Goal: Task Accomplishment & Management: Complete application form

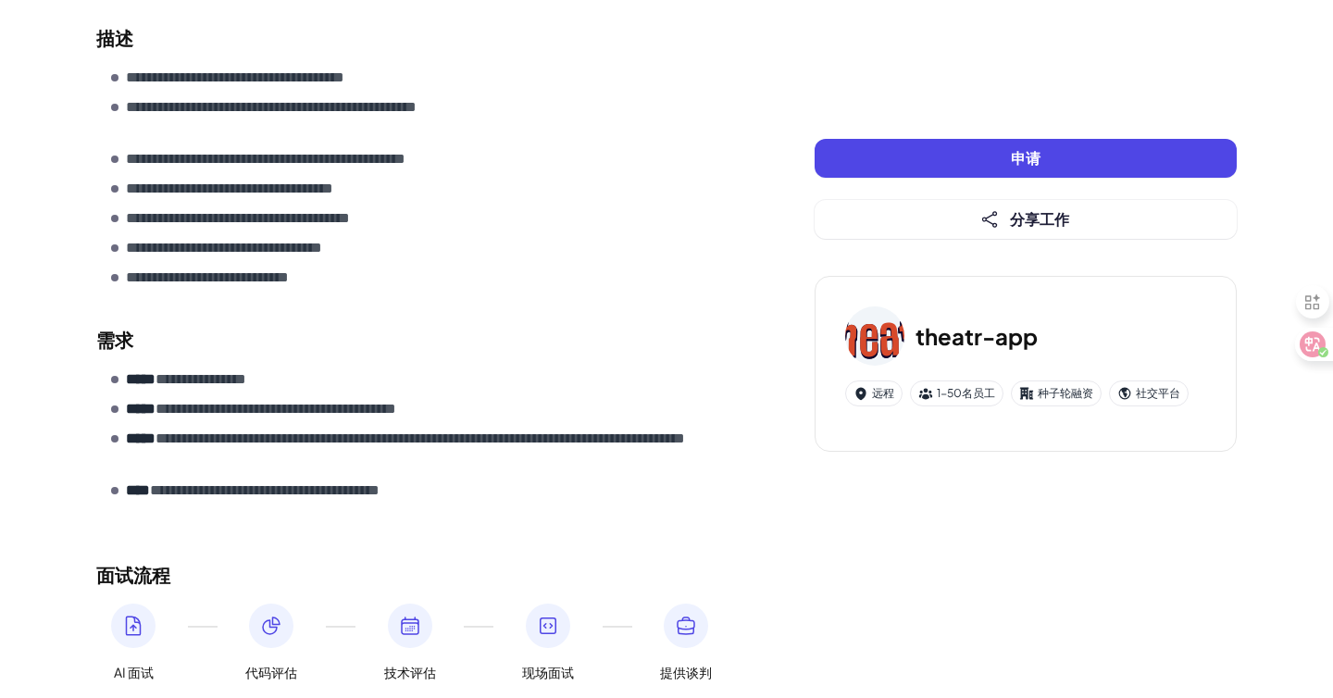
scroll to position [619, 0]
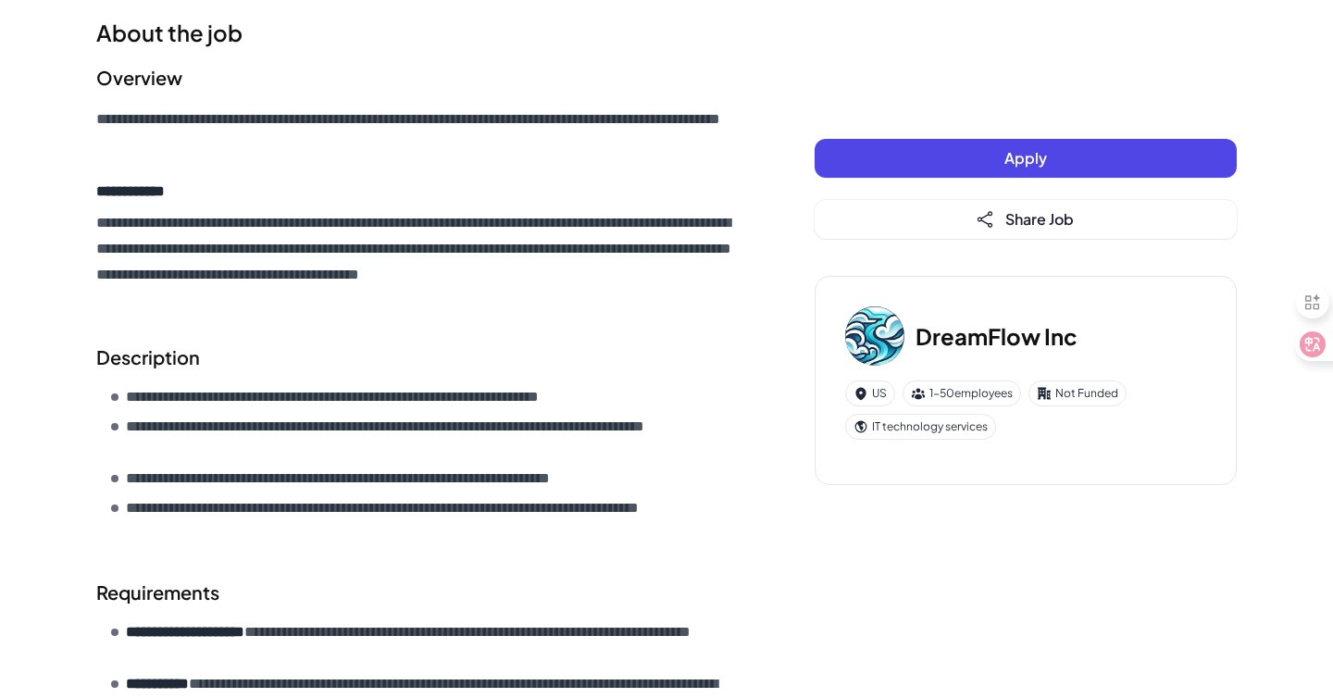
scroll to position [339, 0]
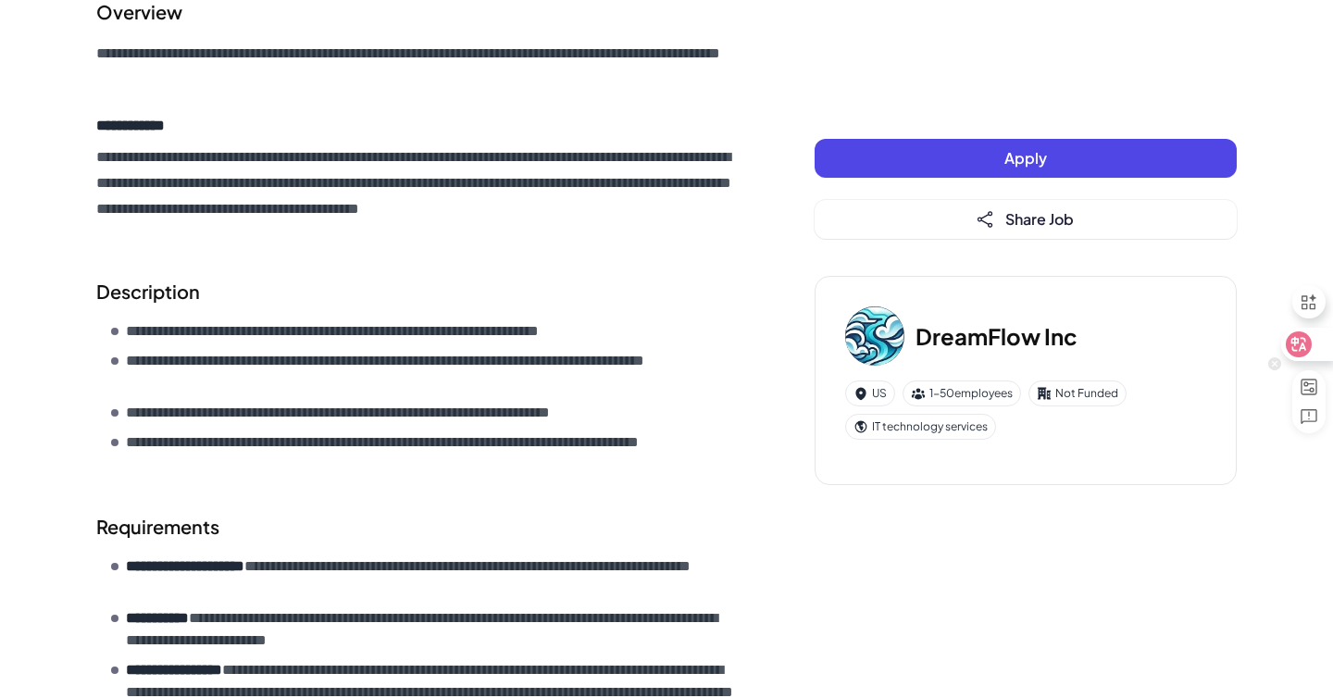
click at [1302, 346] on icon at bounding box center [1300, 344] width 16 height 15
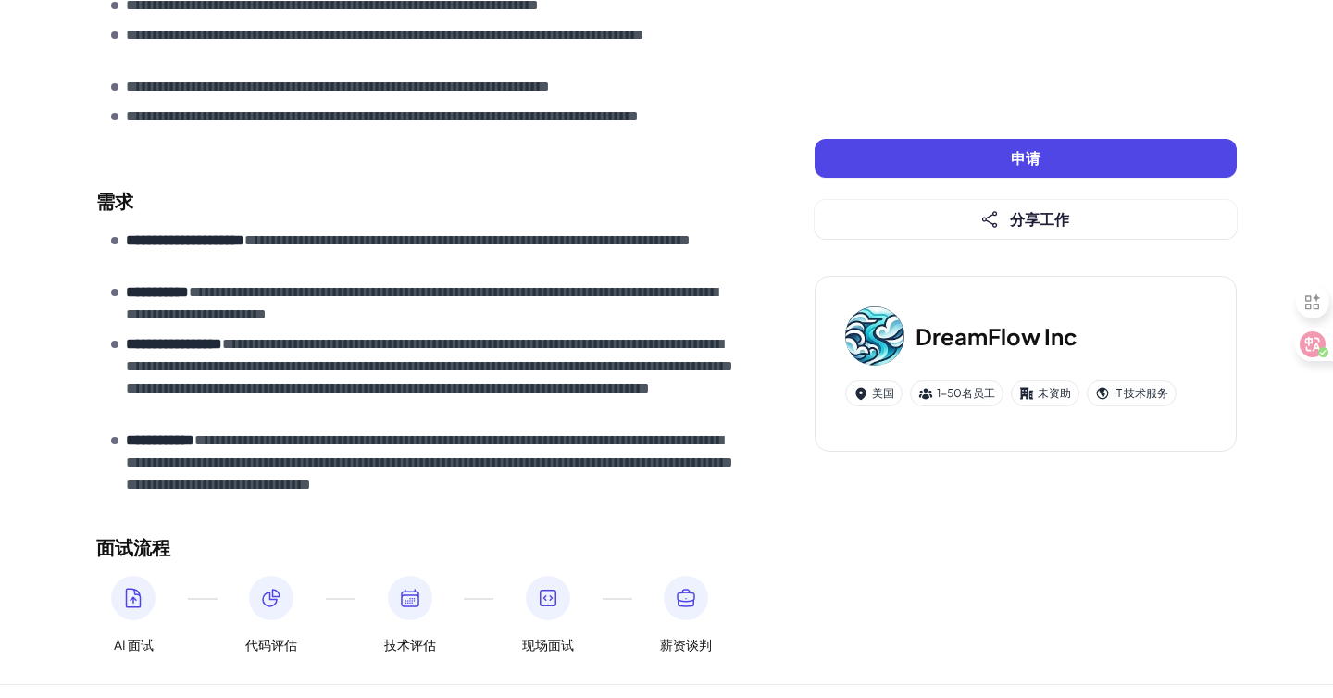
scroll to position [561, 0]
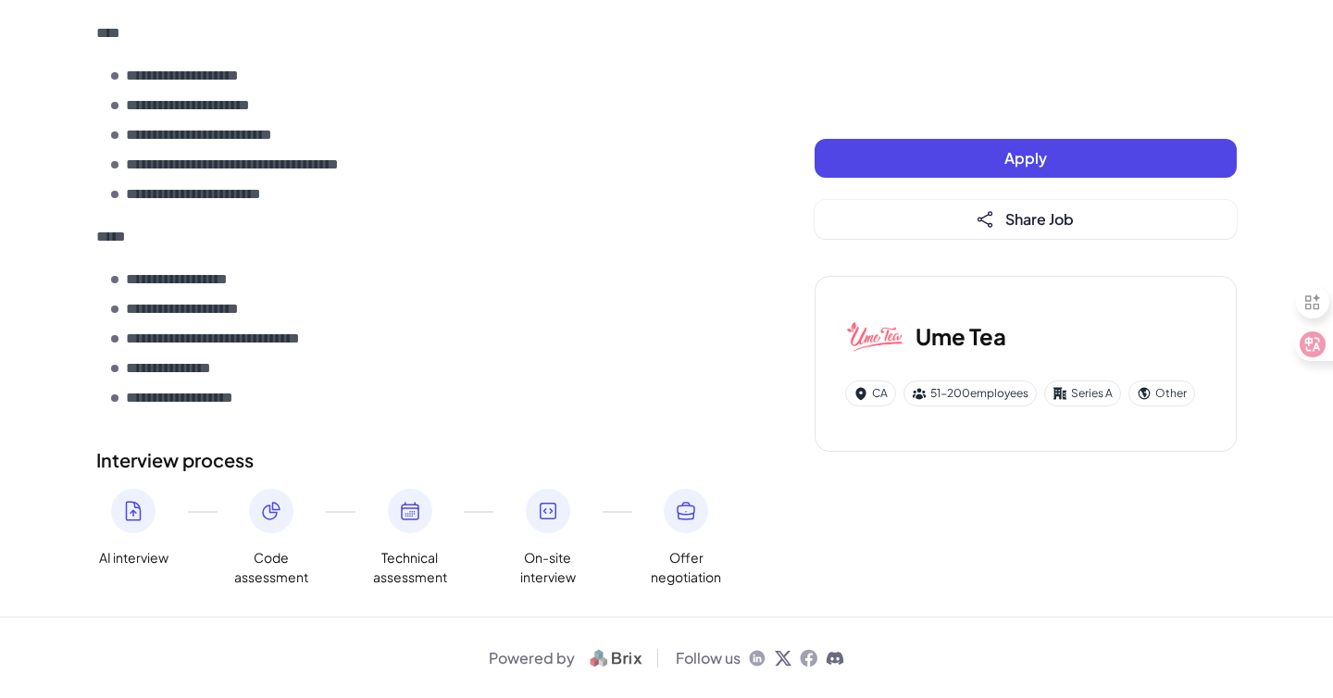
scroll to position [1431, 0]
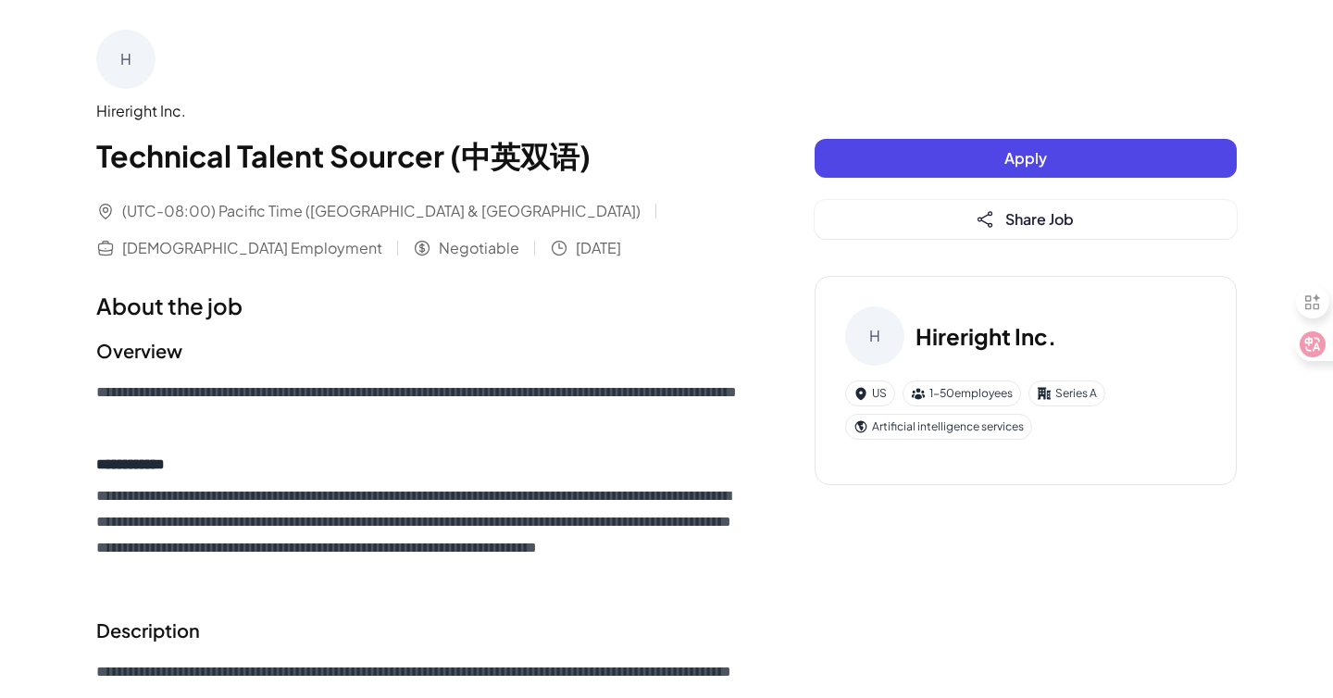
scroll to position [91, 0]
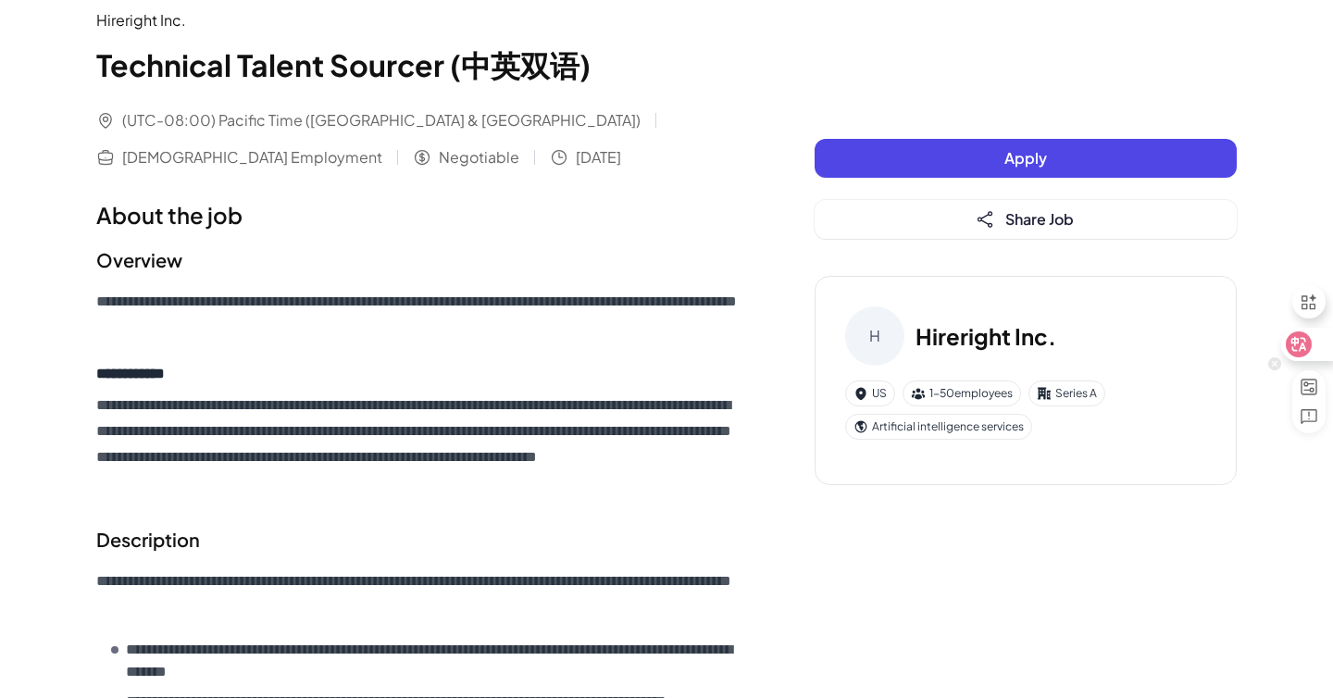
click at [1311, 347] on div at bounding box center [1307, 344] width 50 height 33
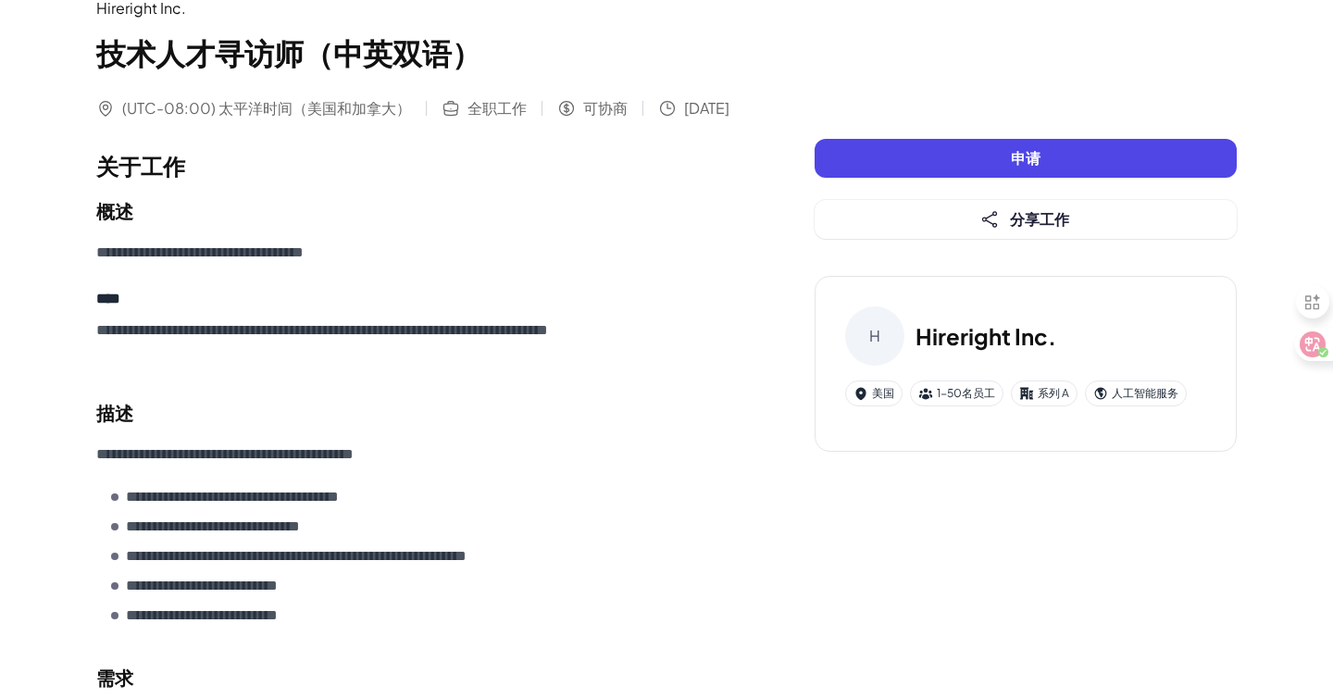
scroll to position [0, 0]
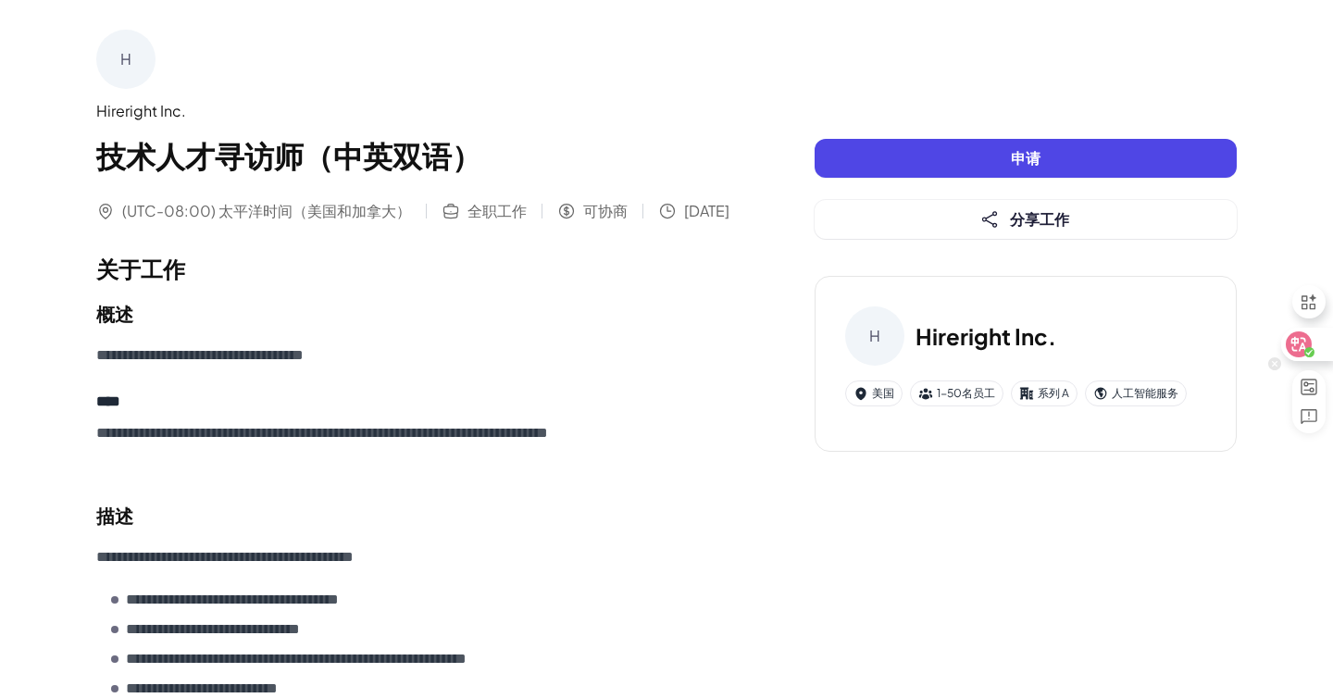
click at [1313, 336] on div at bounding box center [1307, 344] width 50 height 33
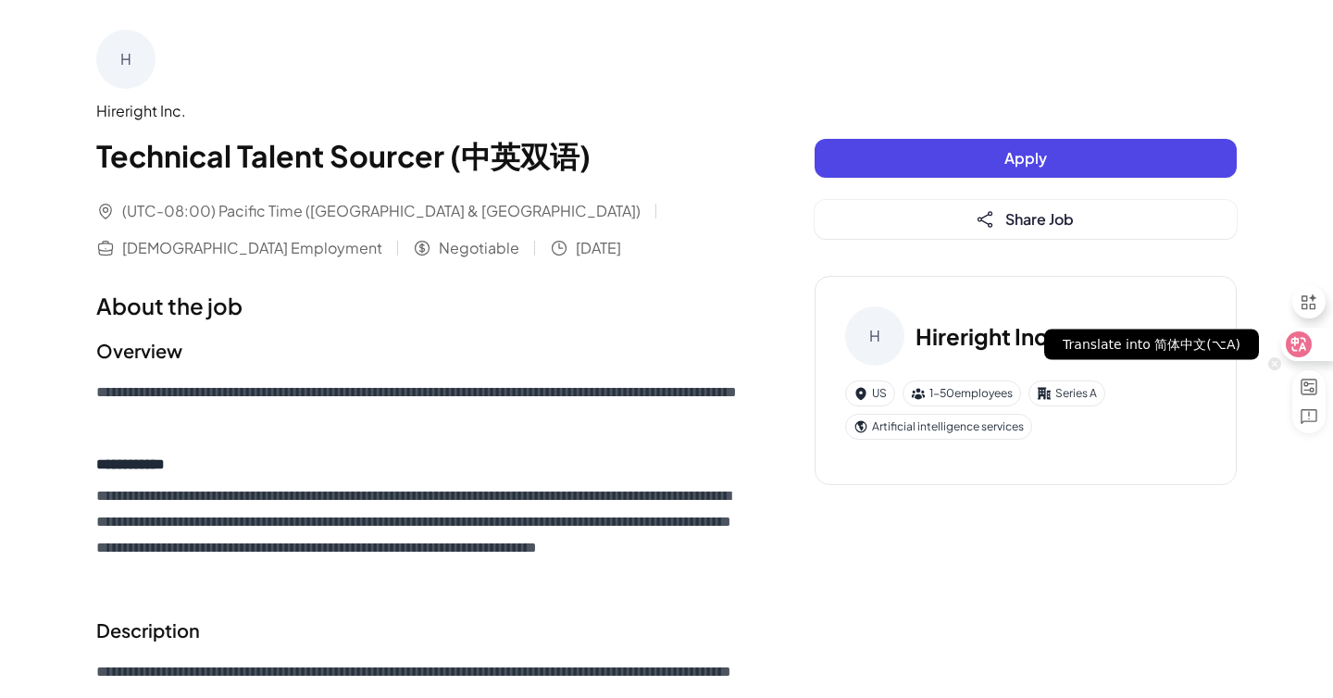
click at [1313, 336] on div at bounding box center [1307, 344] width 50 height 33
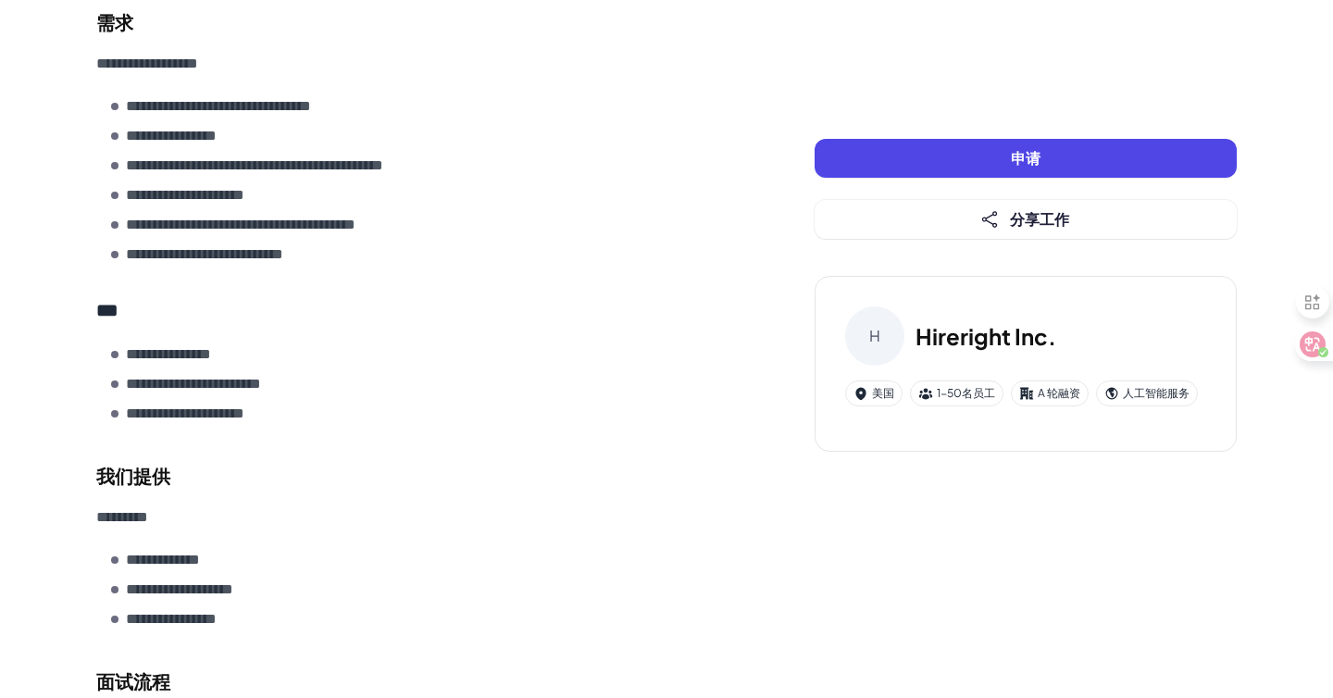
scroll to position [989, 0]
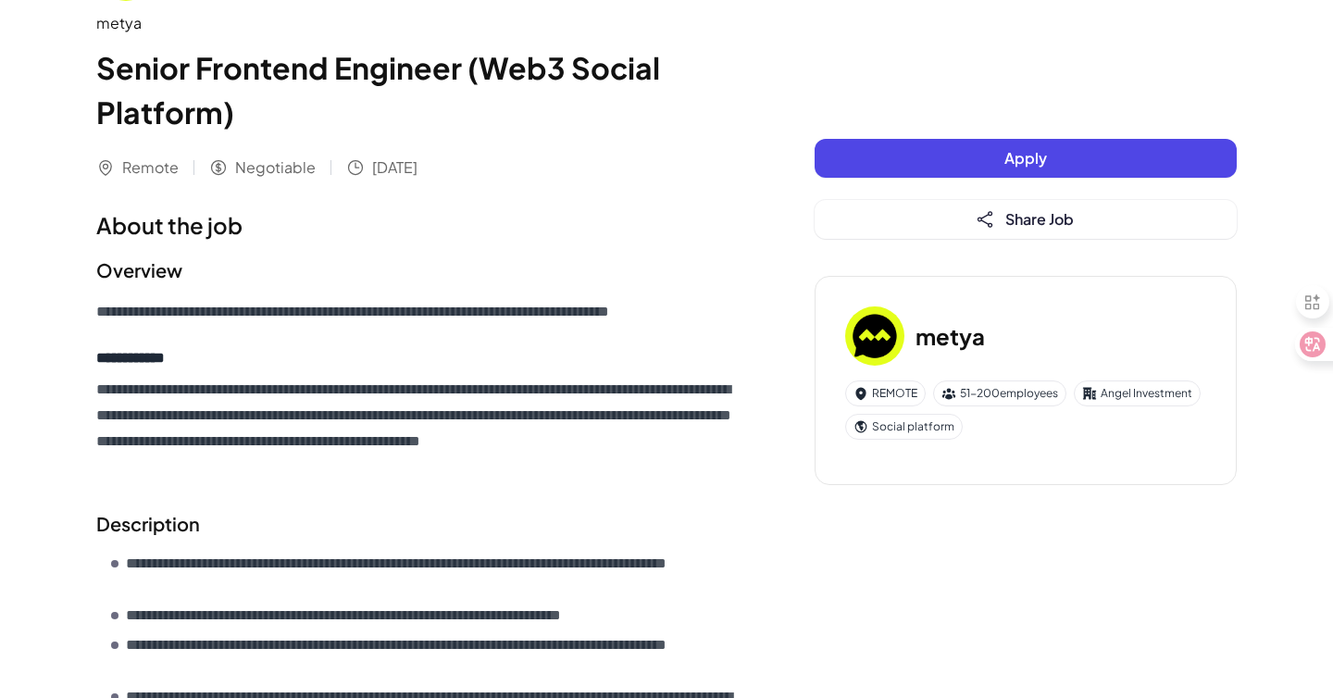
scroll to position [113, 0]
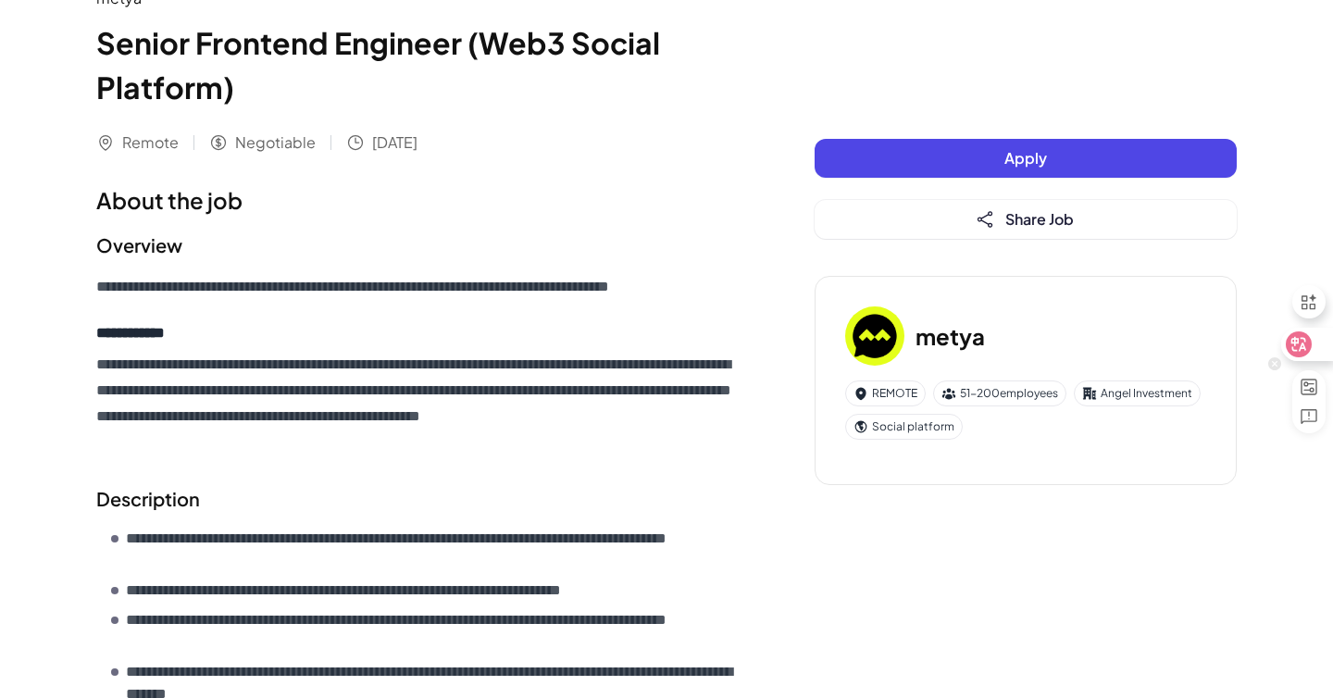
click at [1306, 351] on icon at bounding box center [1300, 344] width 16 height 15
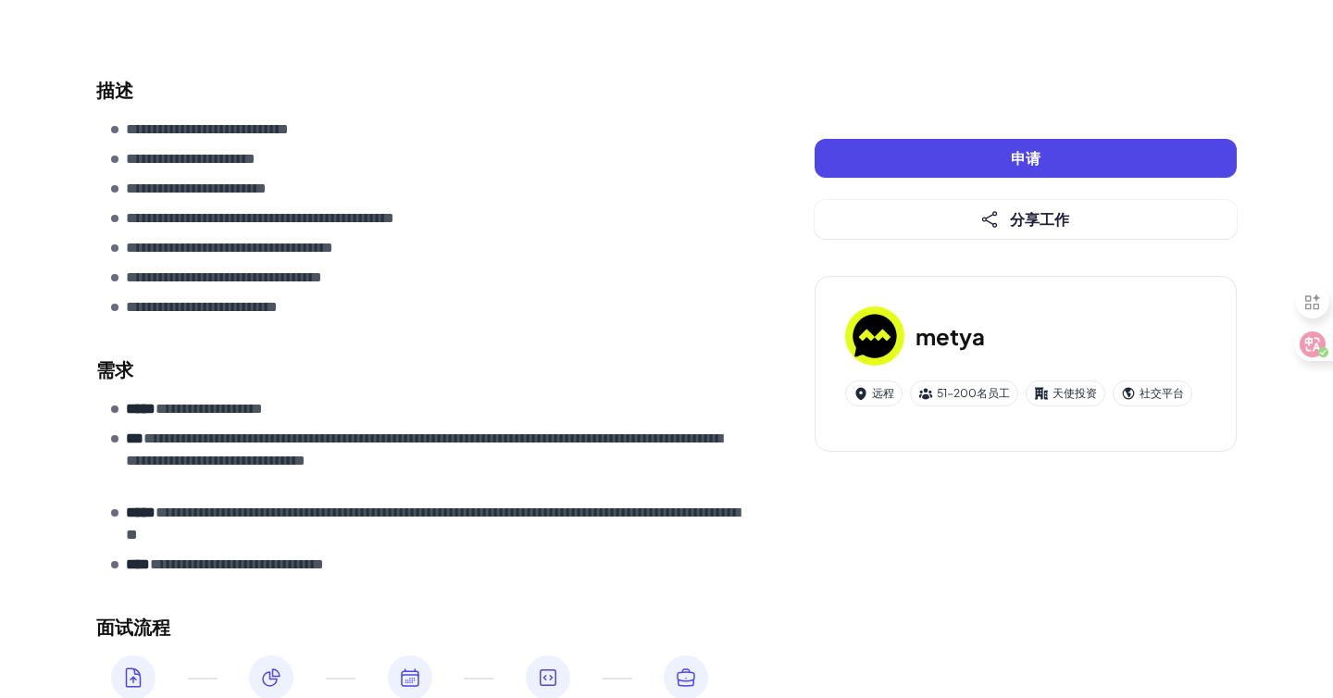
scroll to position [457, 0]
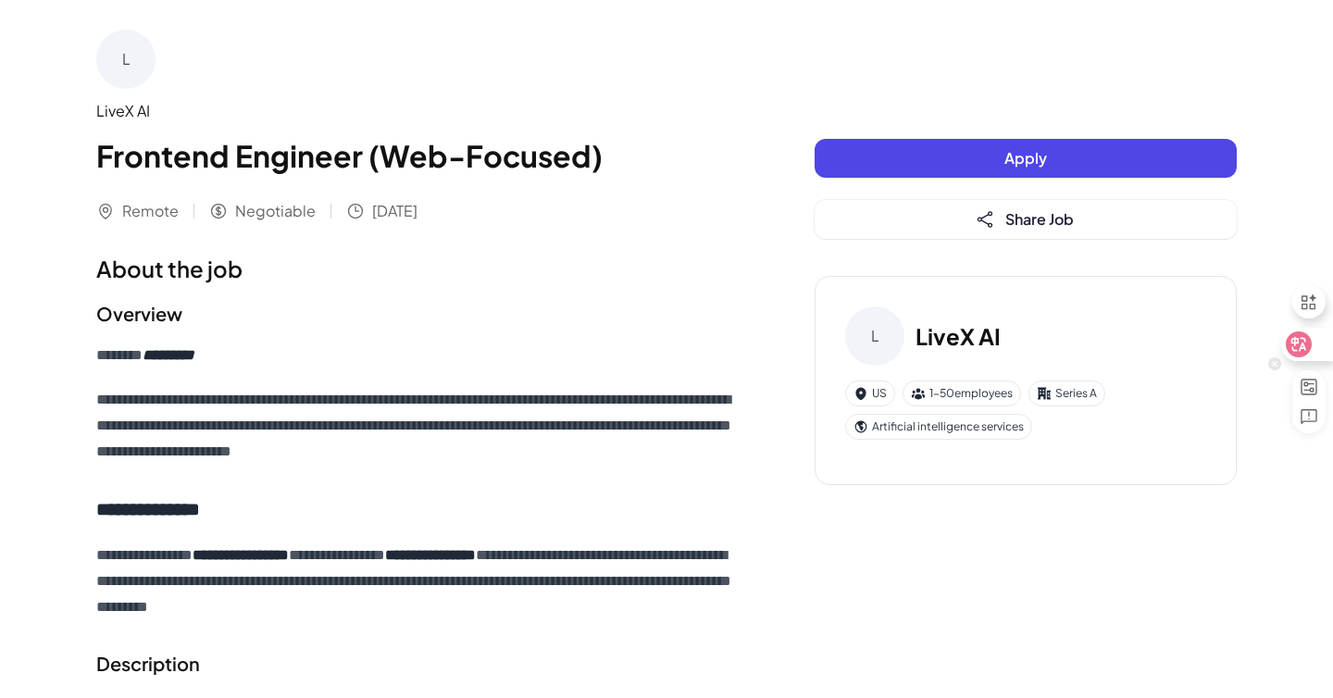
click at [1307, 336] on icon at bounding box center [1299, 344] width 19 height 19
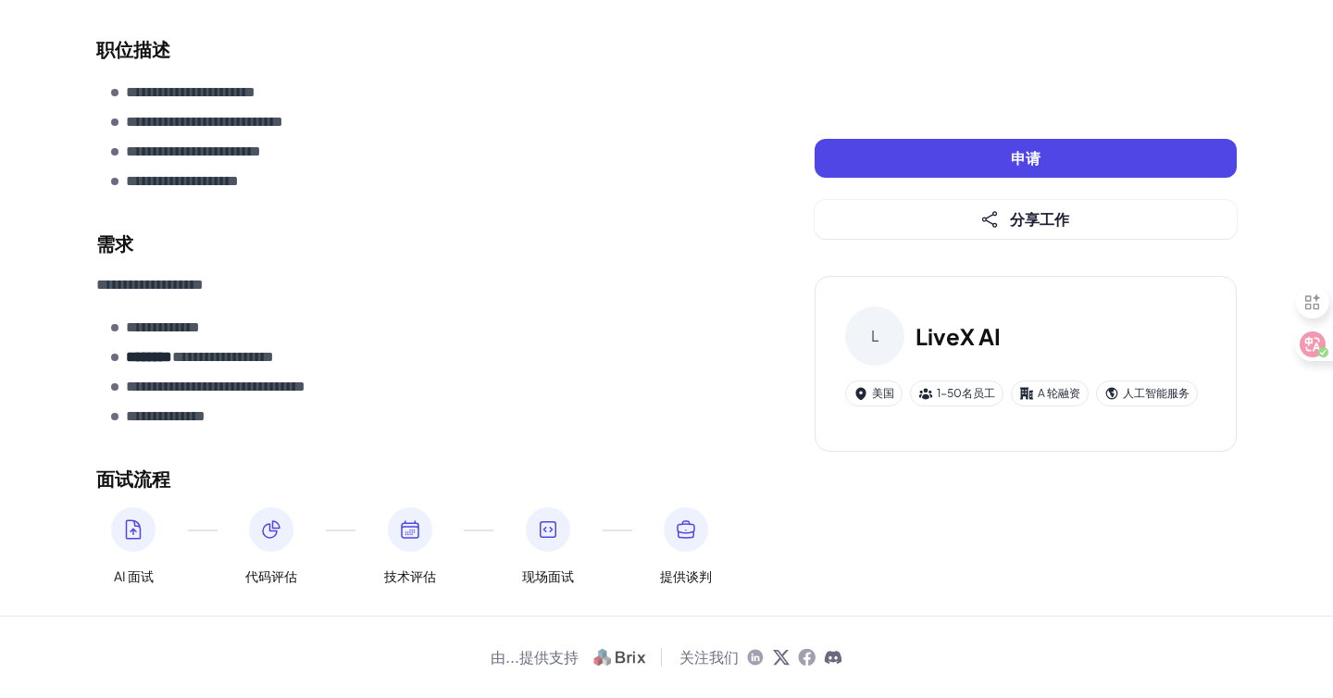
scroll to position [563, 0]
click at [1019, 165] on font "申请" at bounding box center [1026, 157] width 30 height 19
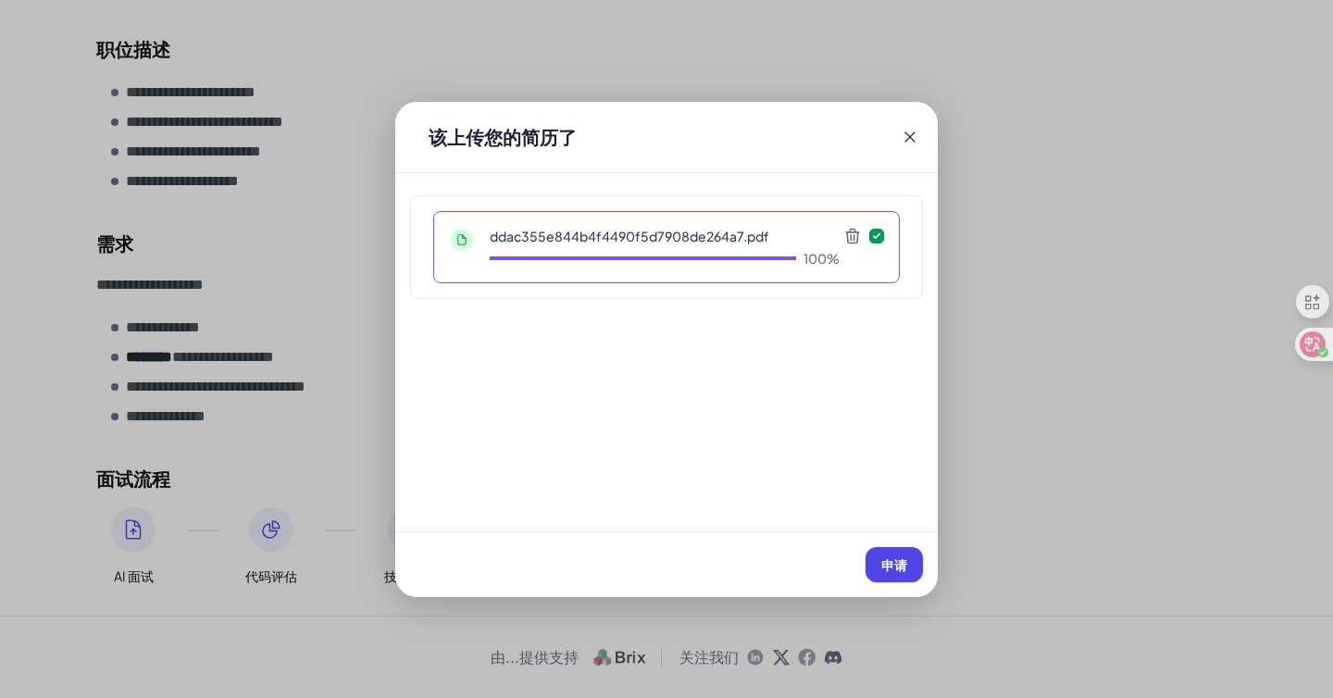
click at [857, 234] on icon at bounding box center [852, 236] width 12 height 14
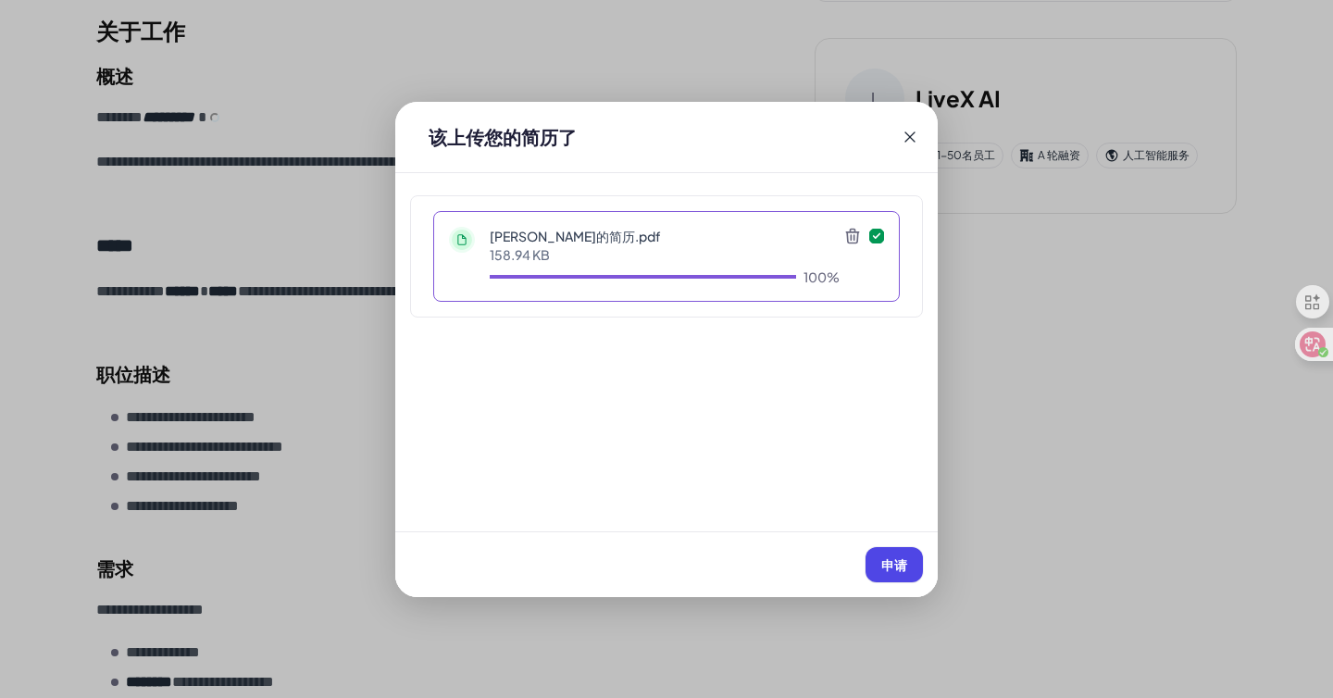
scroll to position [106, 0]
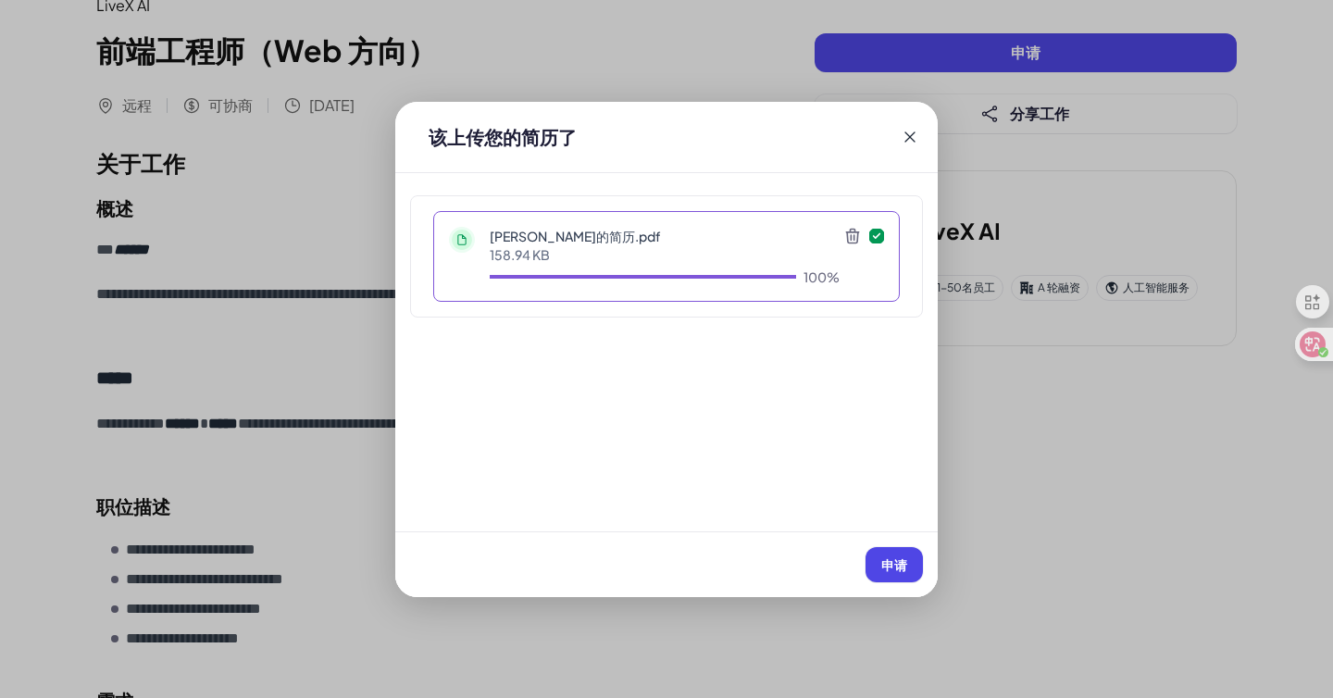
click at [853, 235] on icon at bounding box center [853, 236] width 19 height 19
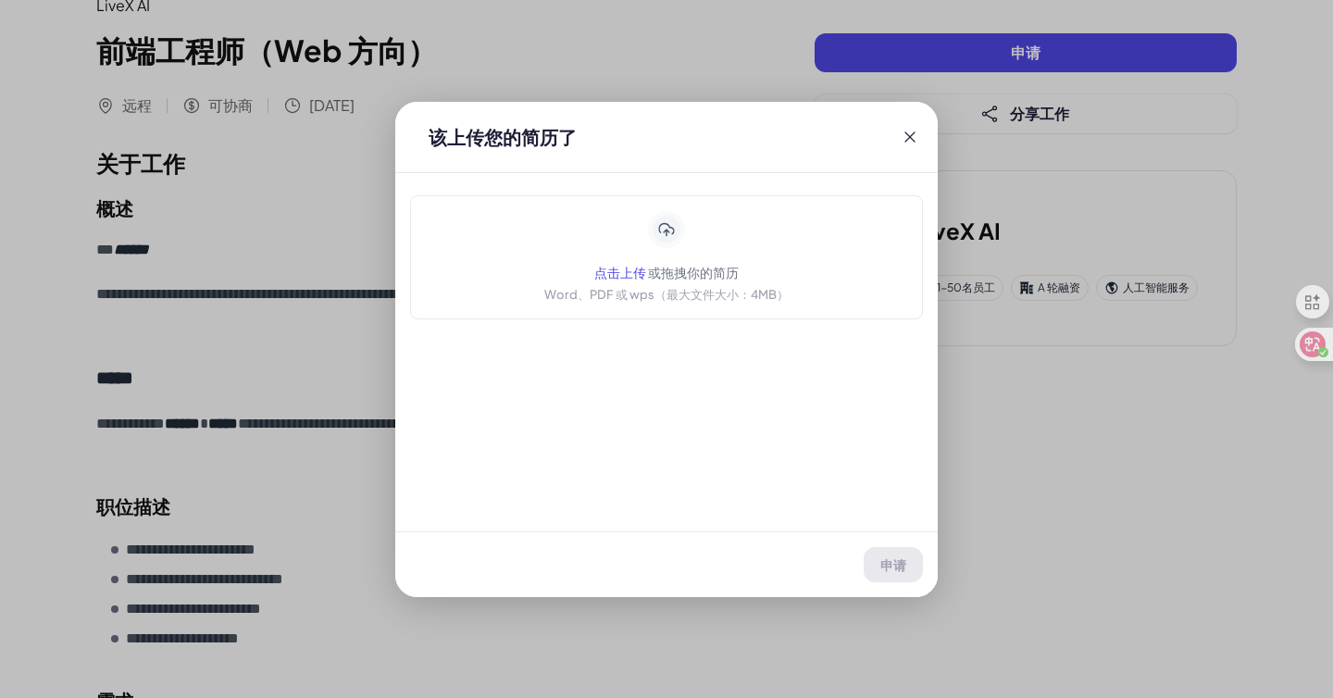
click at [908, 131] on icon at bounding box center [910, 137] width 19 height 19
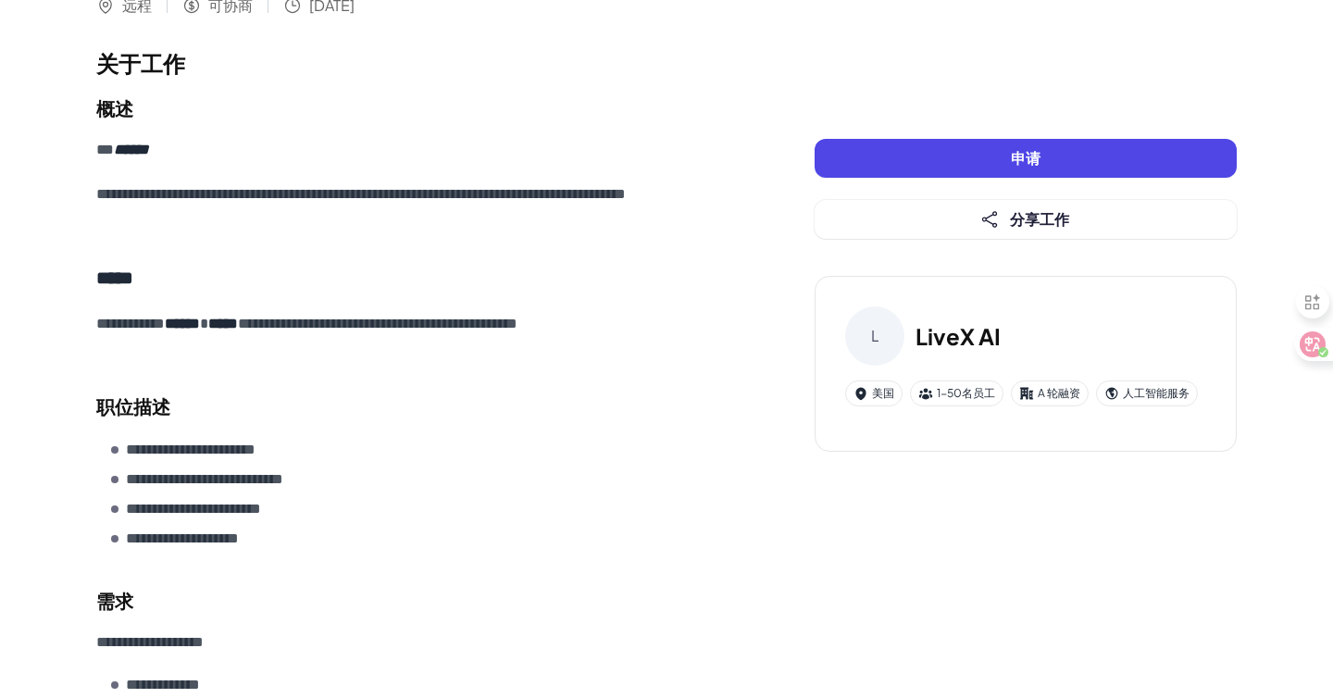
scroll to position [0, 0]
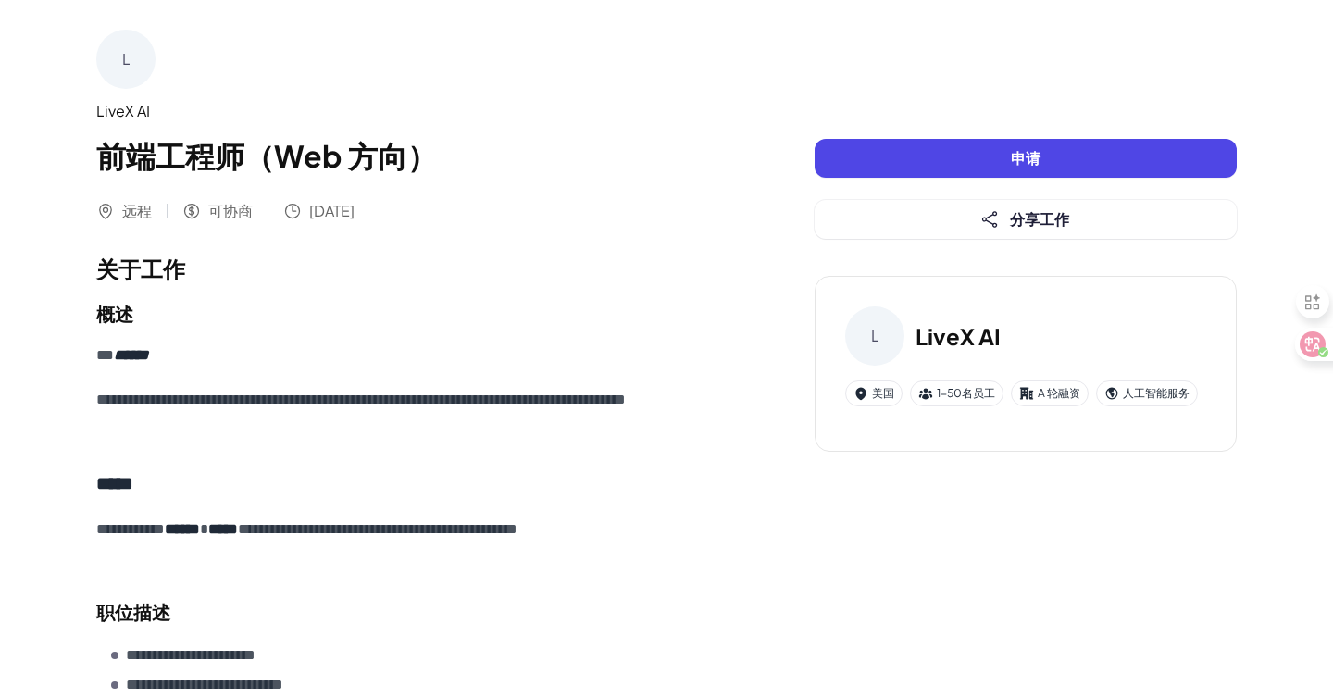
click at [974, 163] on button "申请" at bounding box center [1026, 158] width 422 height 39
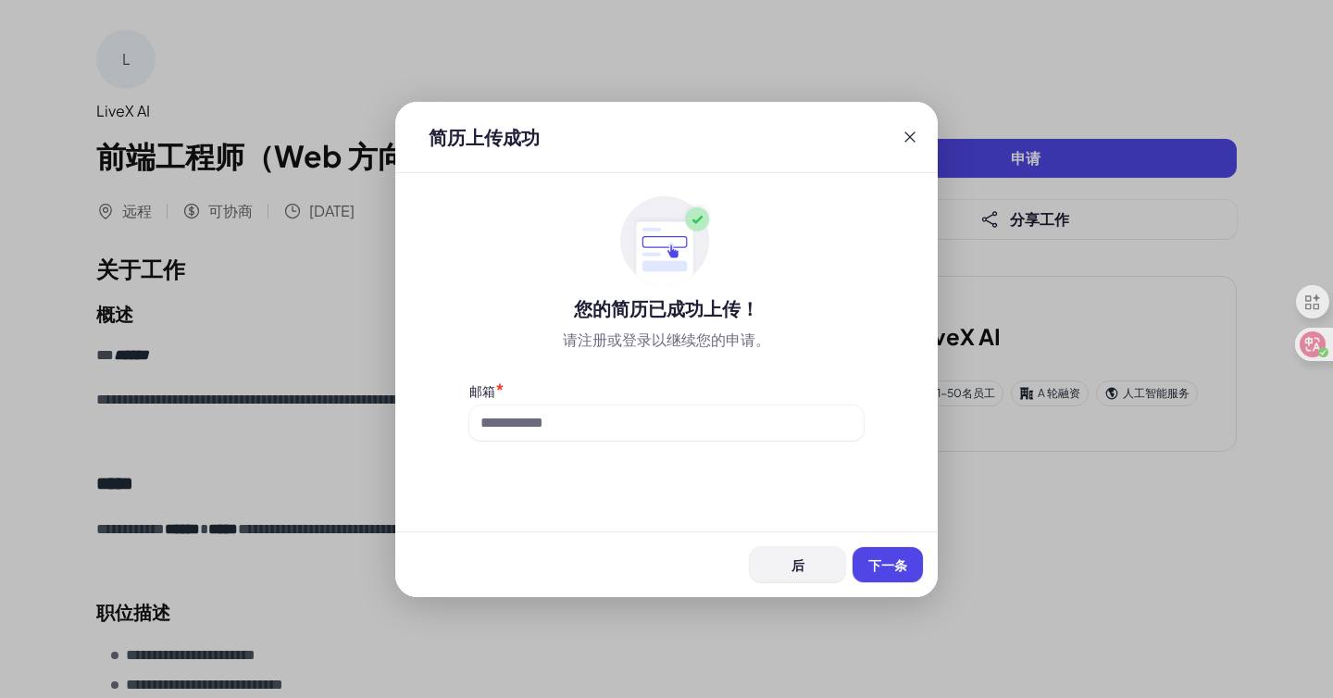
click at [782, 580] on button "后" at bounding box center [797, 564] width 95 height 35
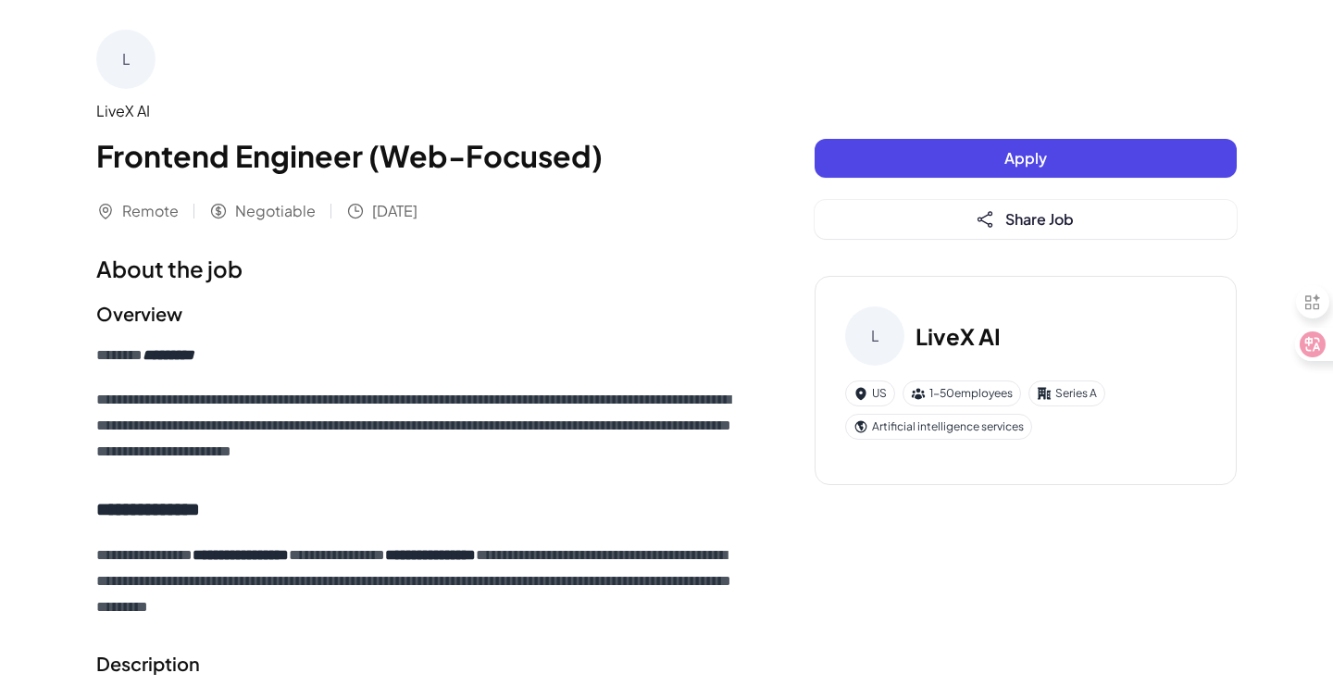
click at [1078, 159] on button "Apply" at bounding box center [1026, 158] width 422 height 39
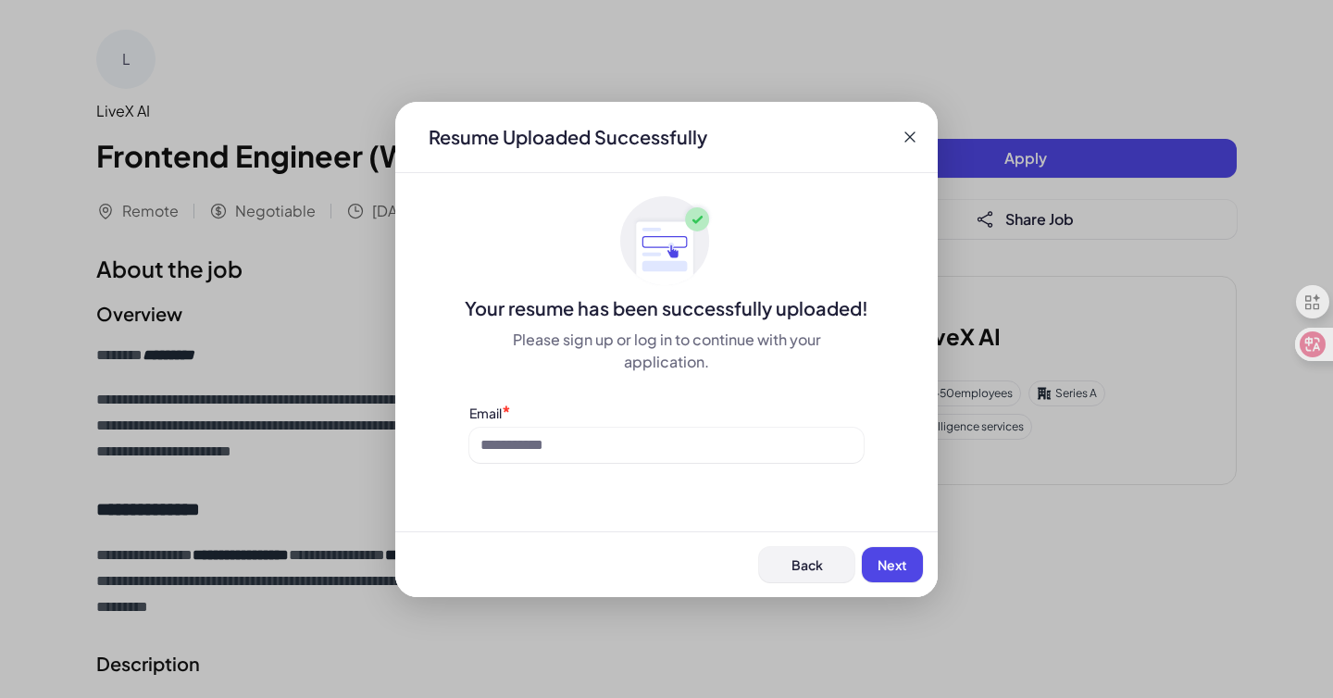
click at [788, 557] on button "Back" at bounding box center [806, 564] width 95 height 35
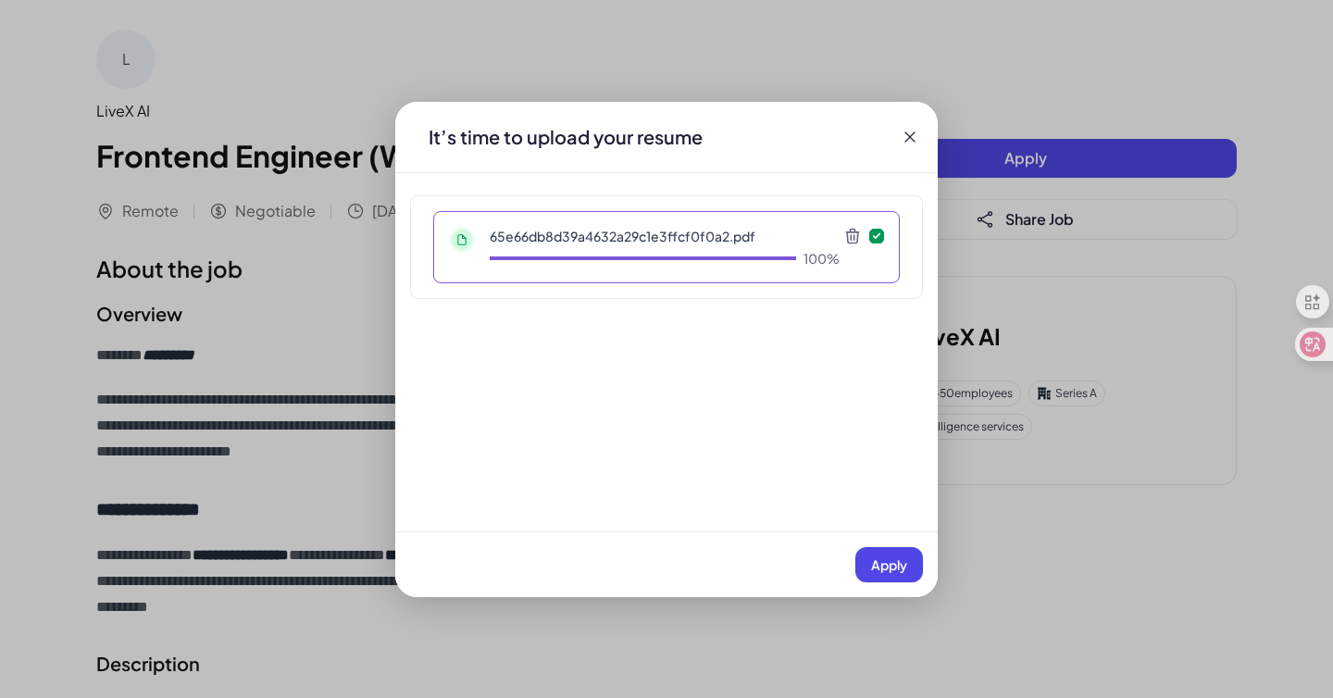
click at [854, 231] on icon at bounding box center [852, 236] width 12 height 14
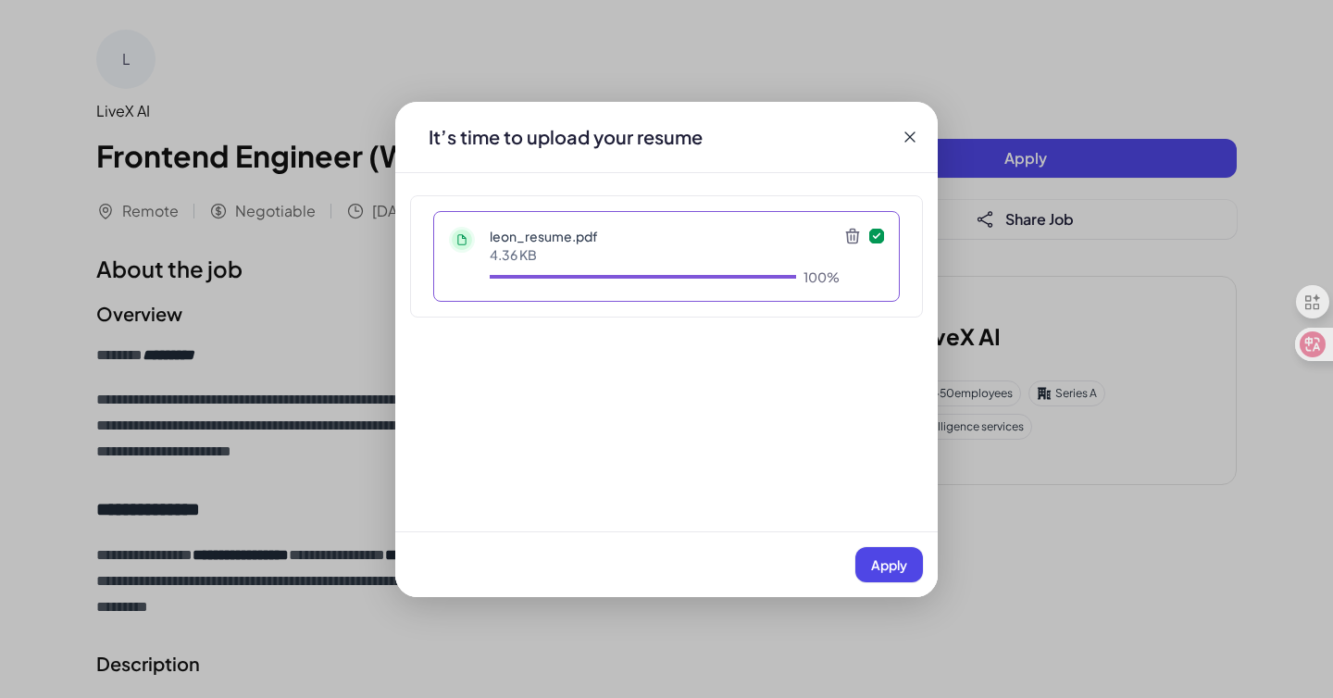
click at [903, 560] on span "Apply" at bounding box center [889, 564] width 36 height 17
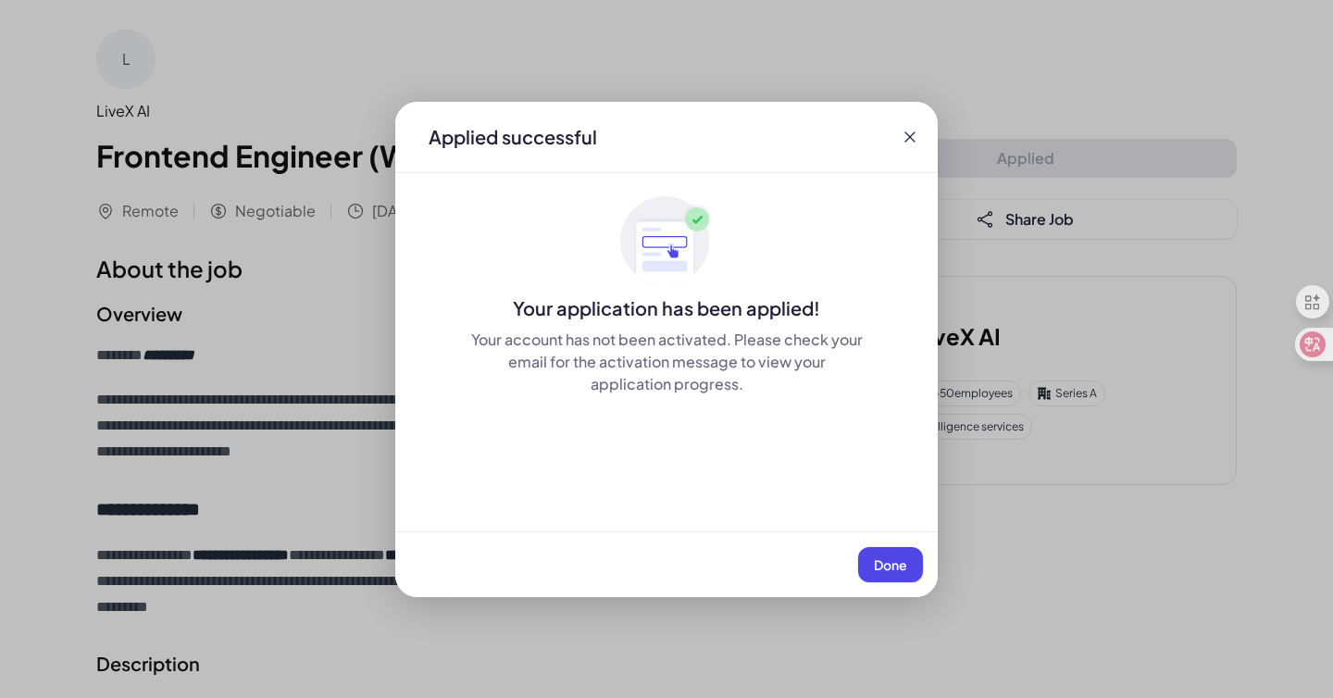
click at [894, 570] on span "Done" at bounding box center [890, 564] width 33 height 17
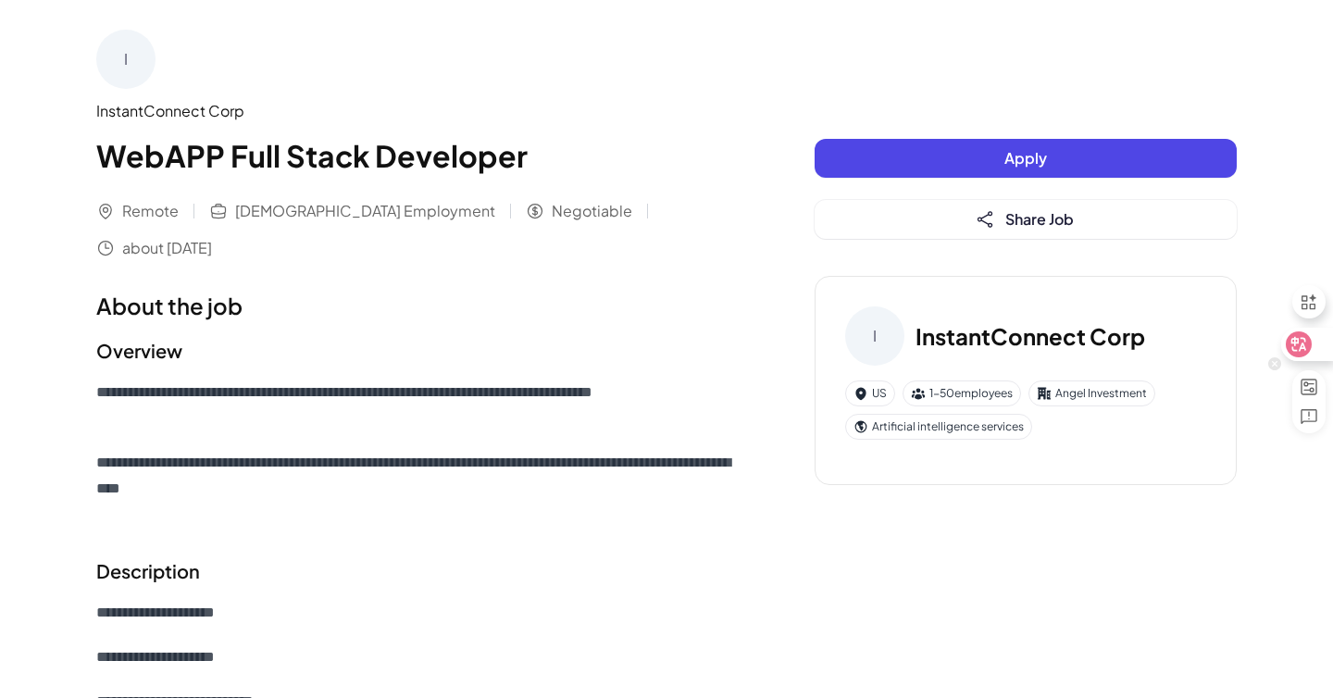
click at [1309, 345] on icon at bounding box center [1299, 344] width 26 height 26
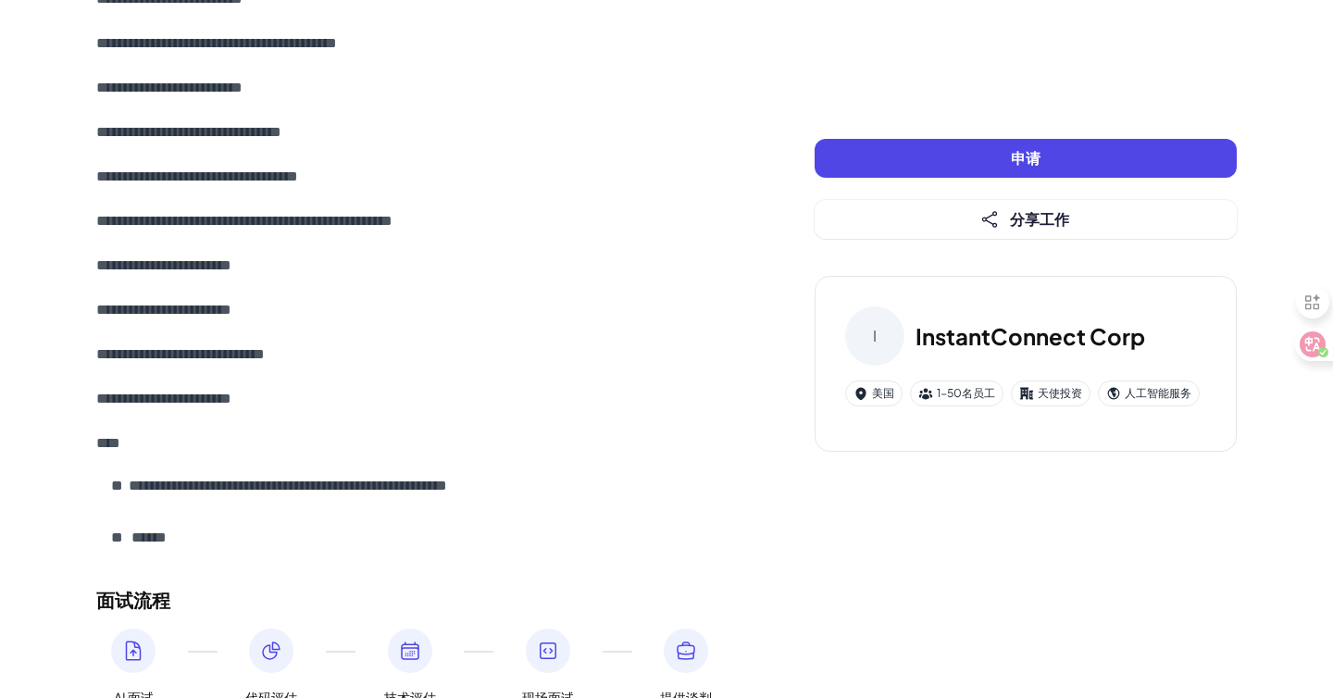
scroll to position [903, 0]
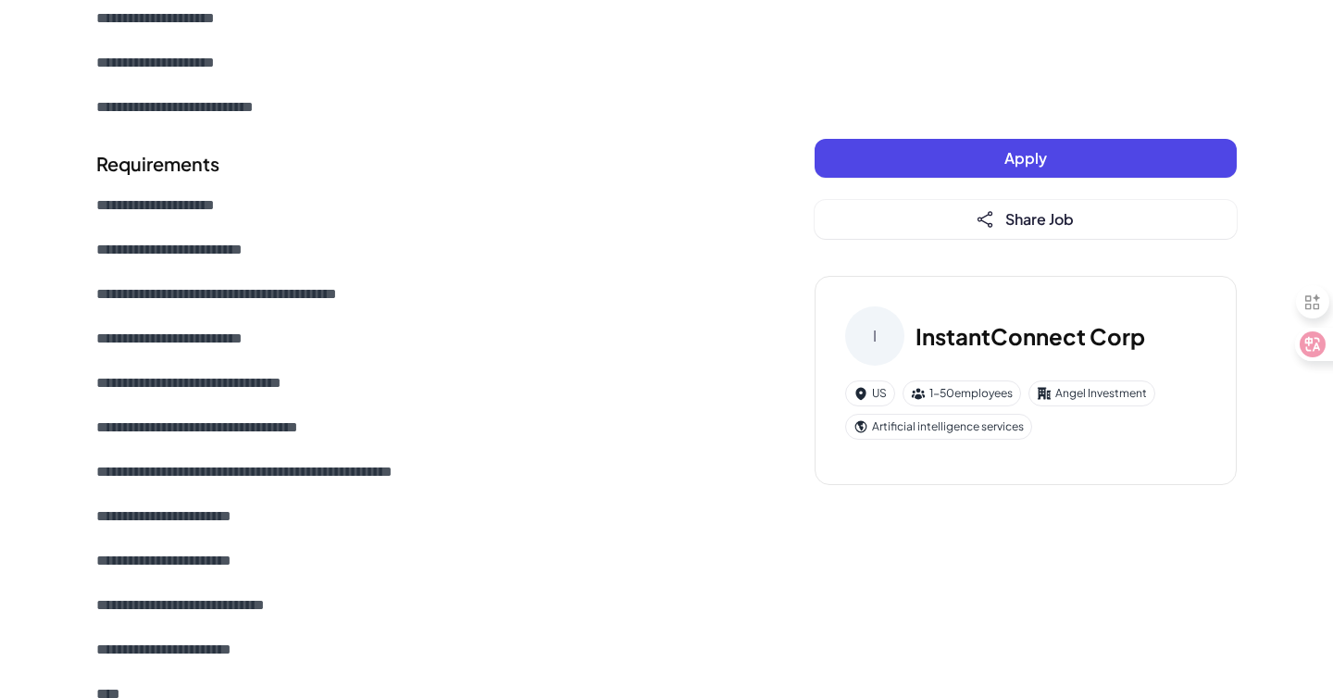
scroll to position [600, 0]
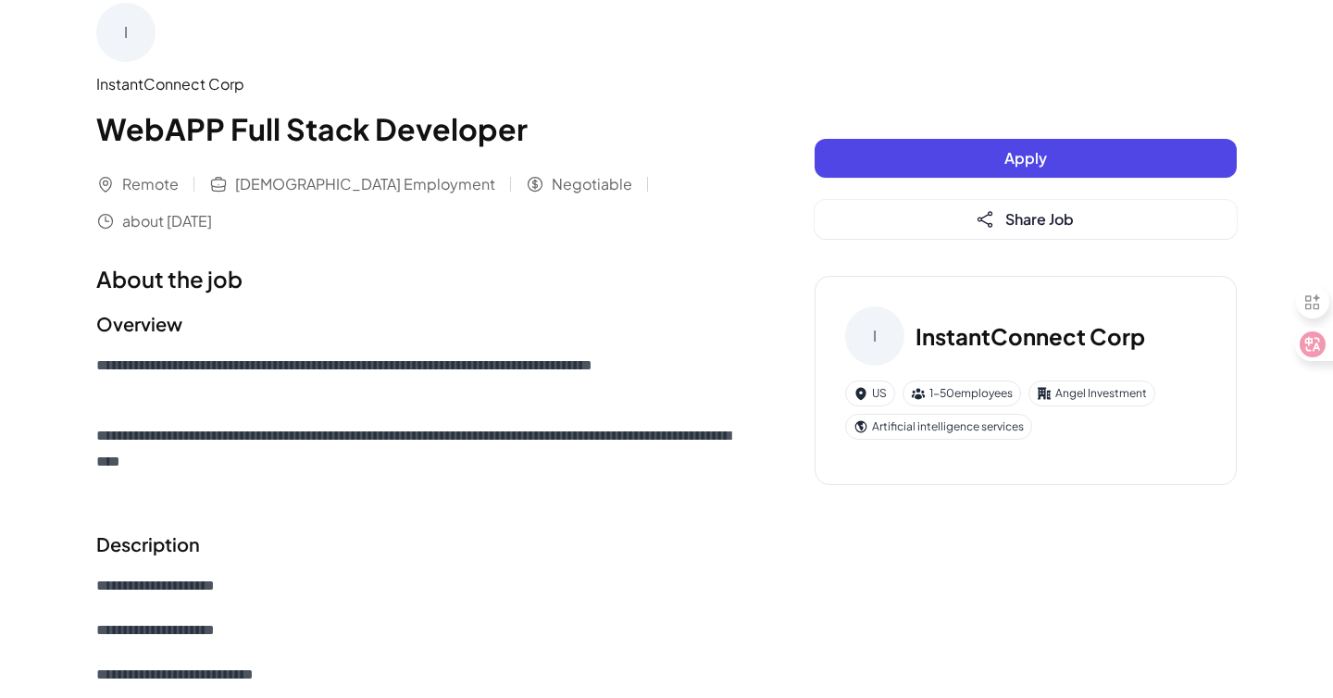
scroll to position [300, 0]
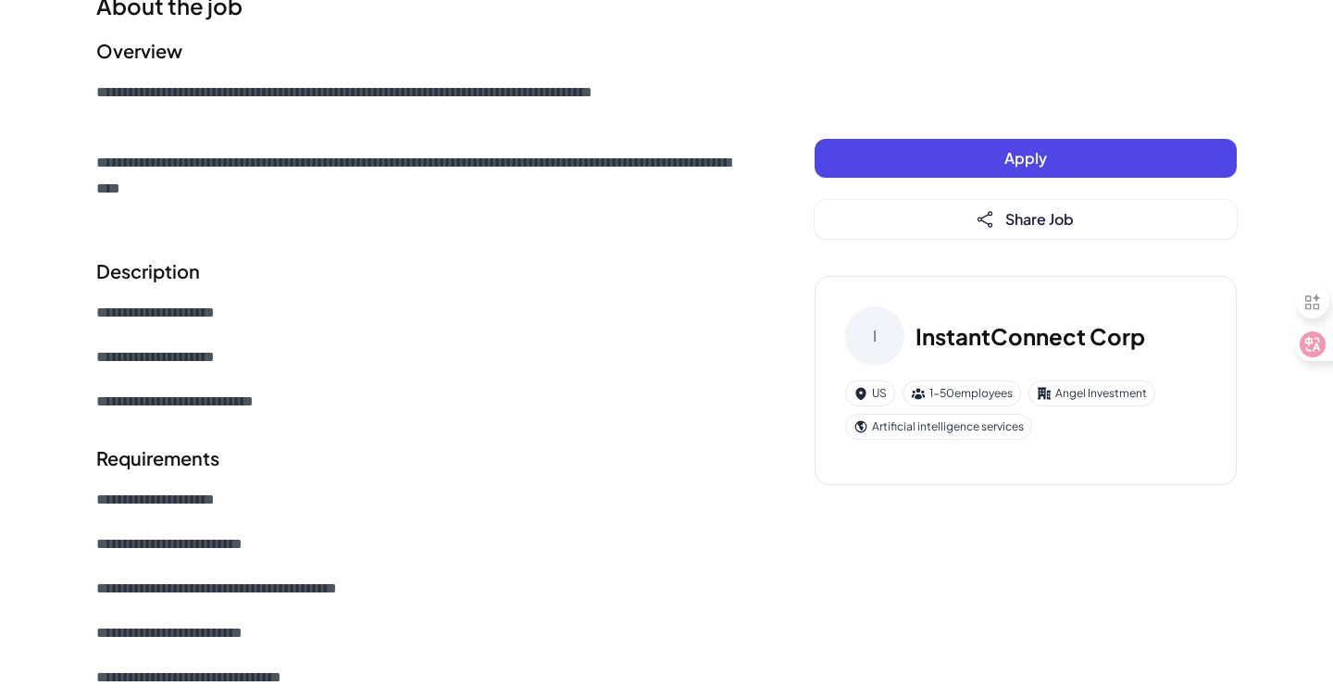
click at [652, 41] on section "**********" at bounding box center [418, 132] width 644 height 191
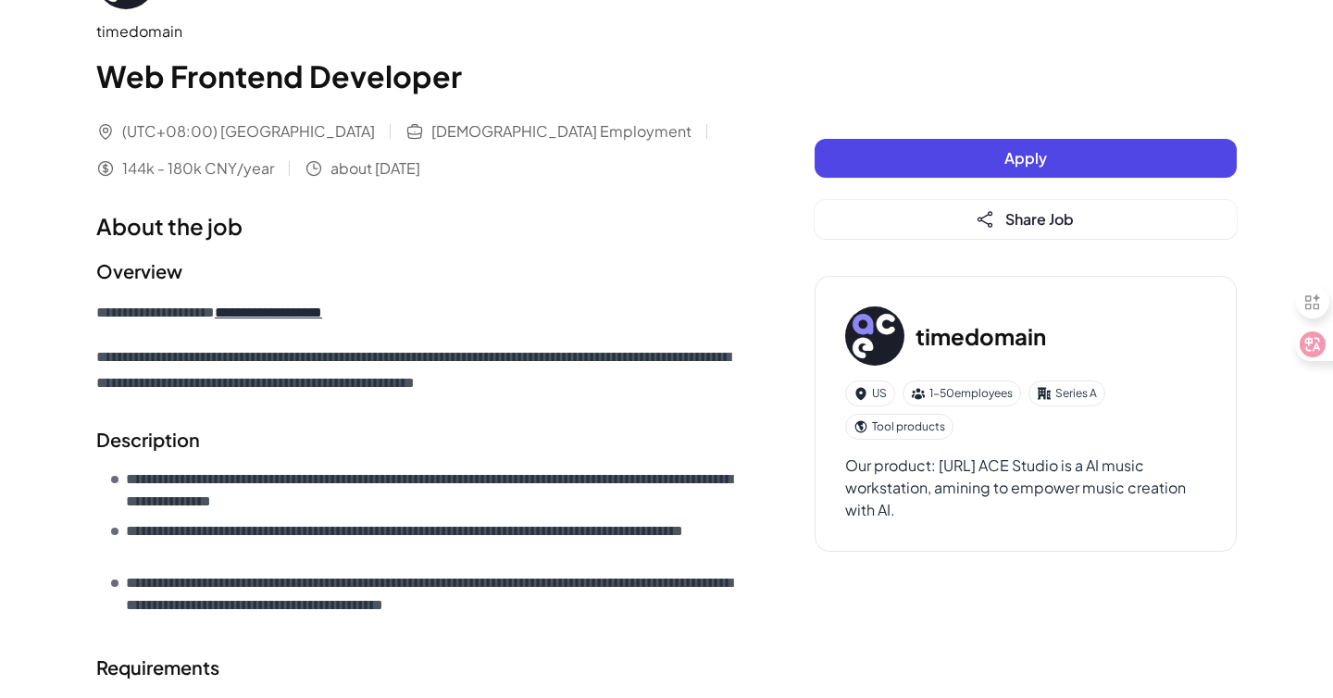
scroll to position [84, 0]
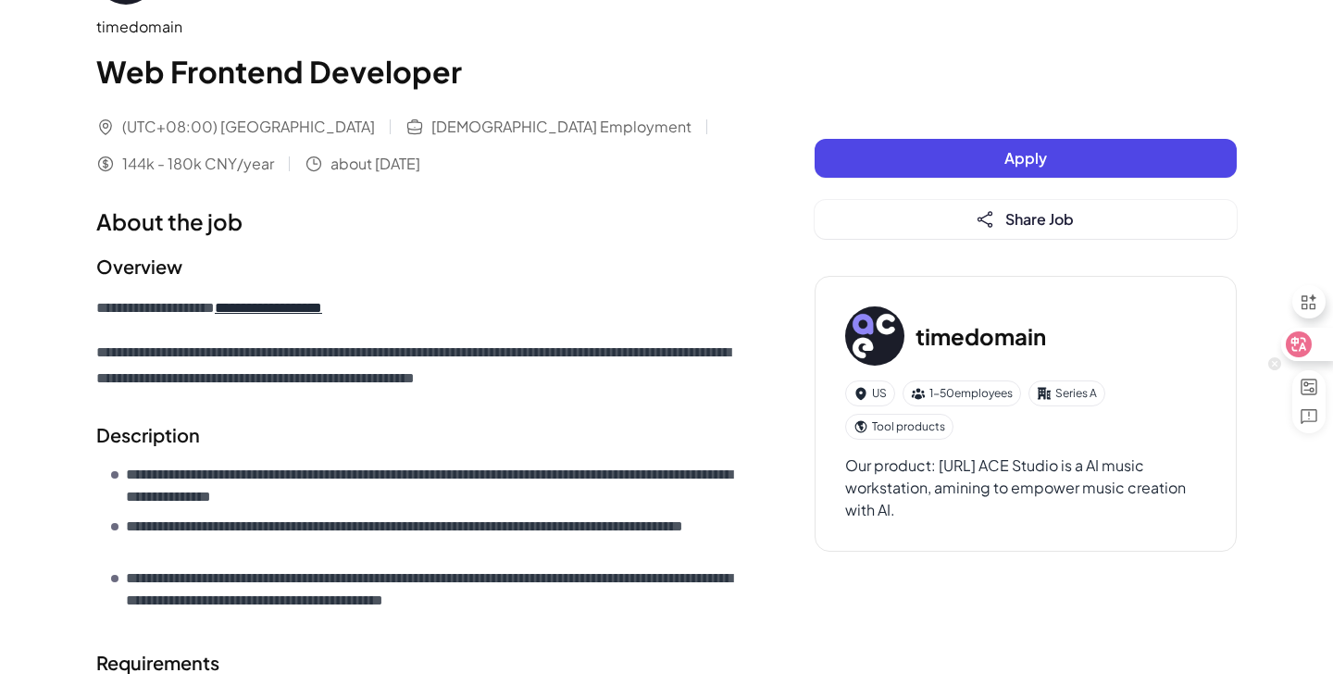
click at [1301, 340] on icon at bounding box center [1299, 344] width 19 height 19
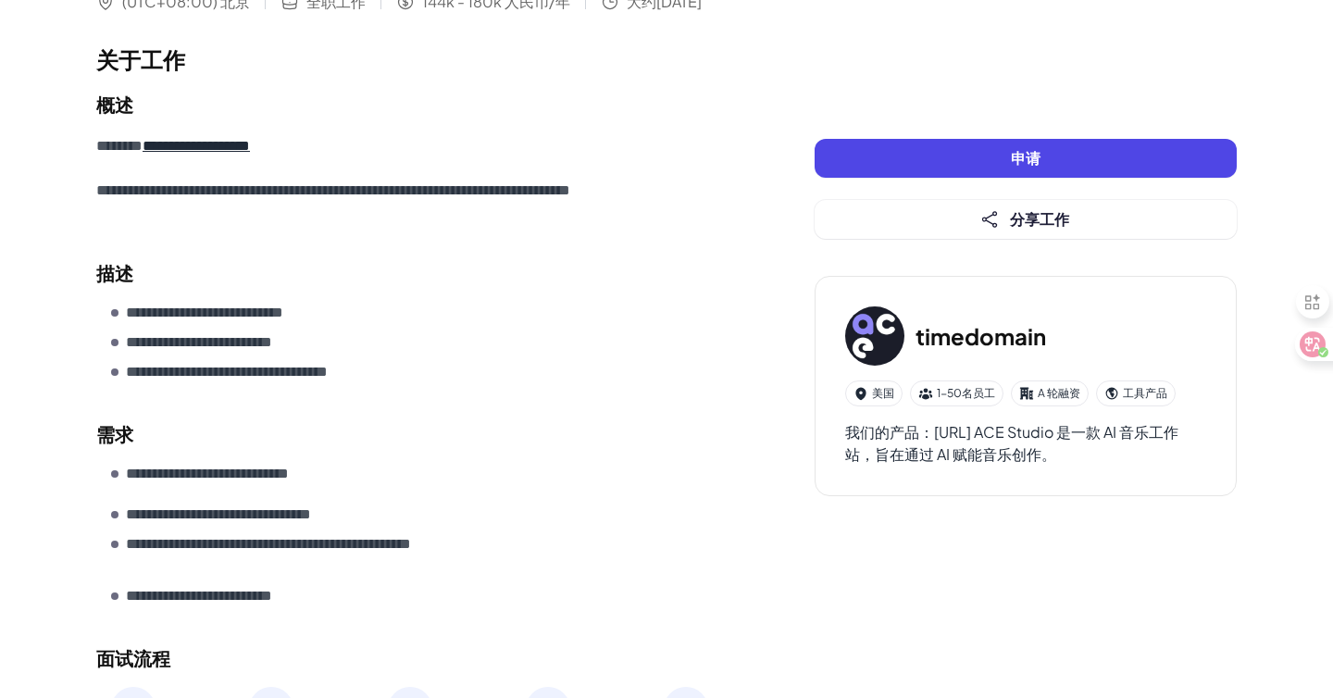
scroll to position [191, 0]
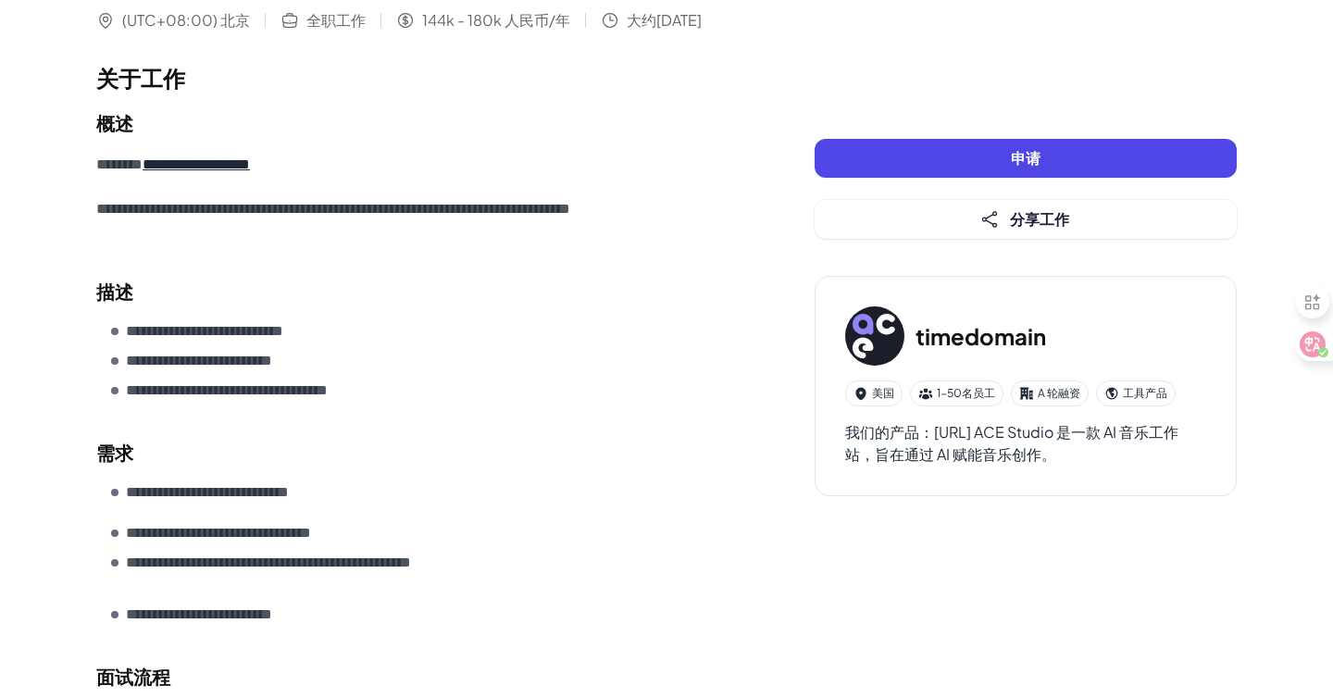
click at [250, 169] on link "**********" at bounding box center [196, 164] width 107 height 14
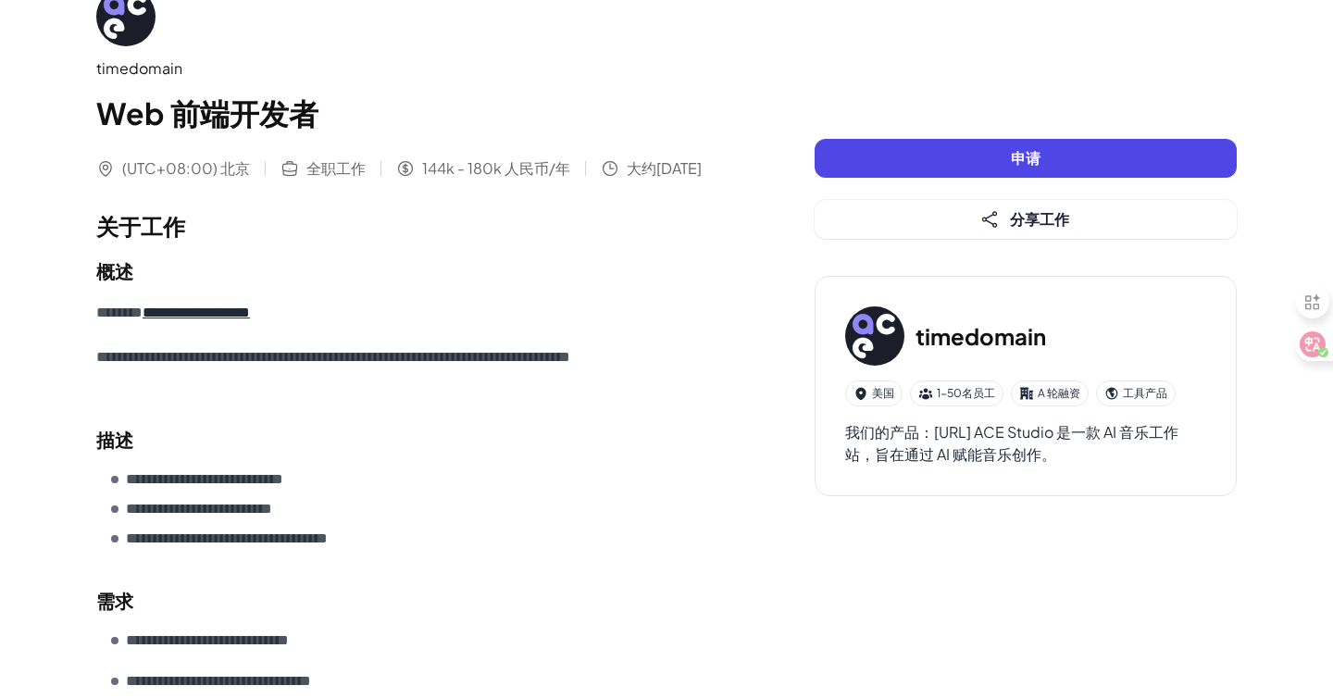
scroll to position [0, 0]
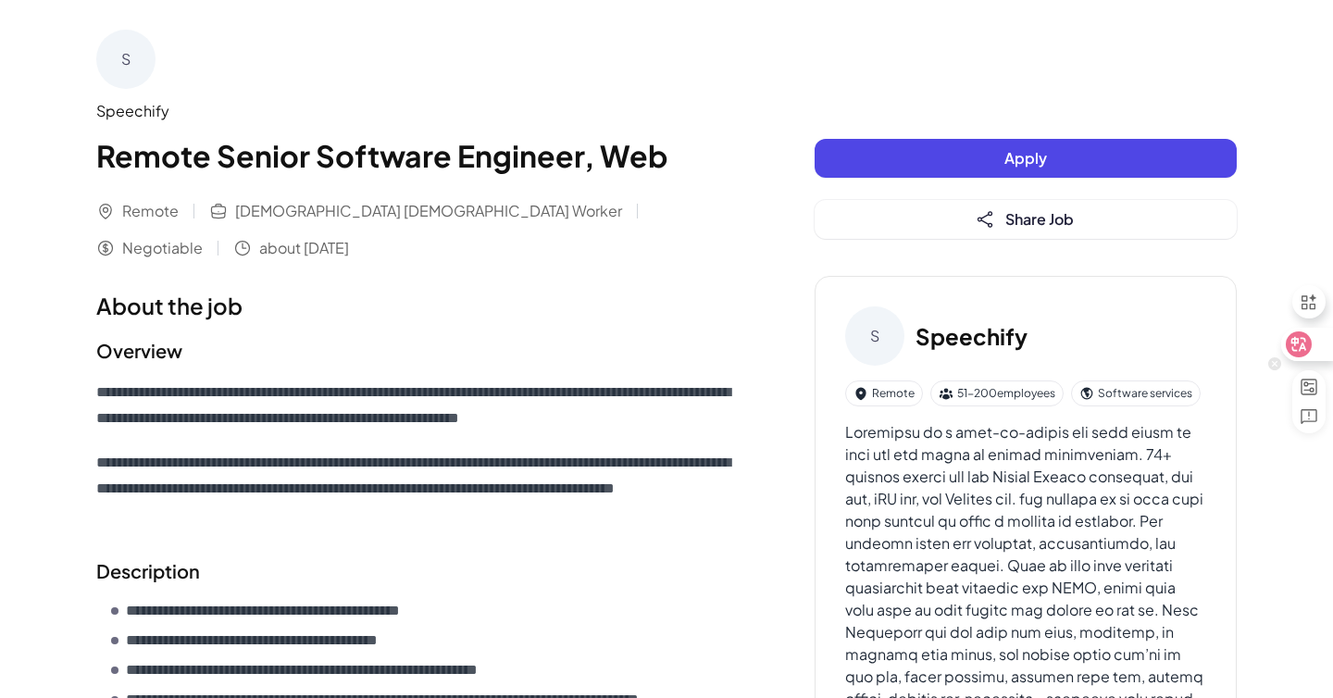
click at [1291, 339] on icon at bounding box center [1299, 344] width 19 height 19
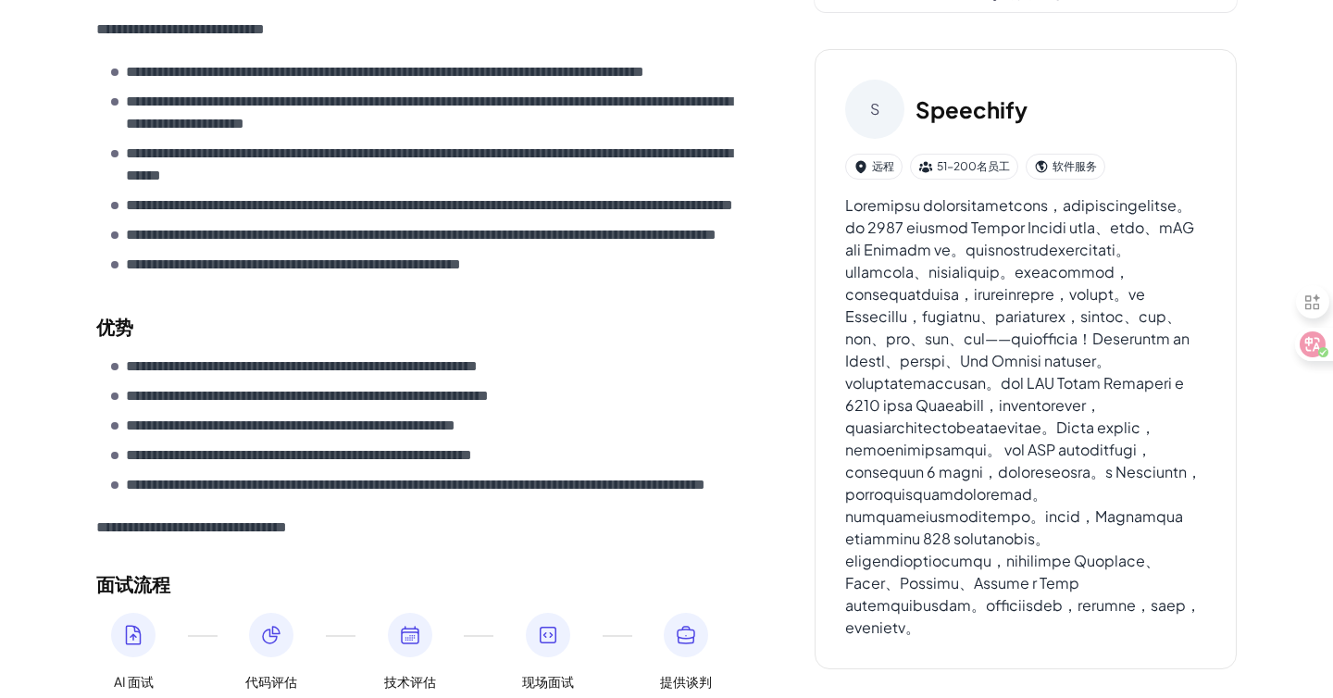
scroll to position [759, 0]
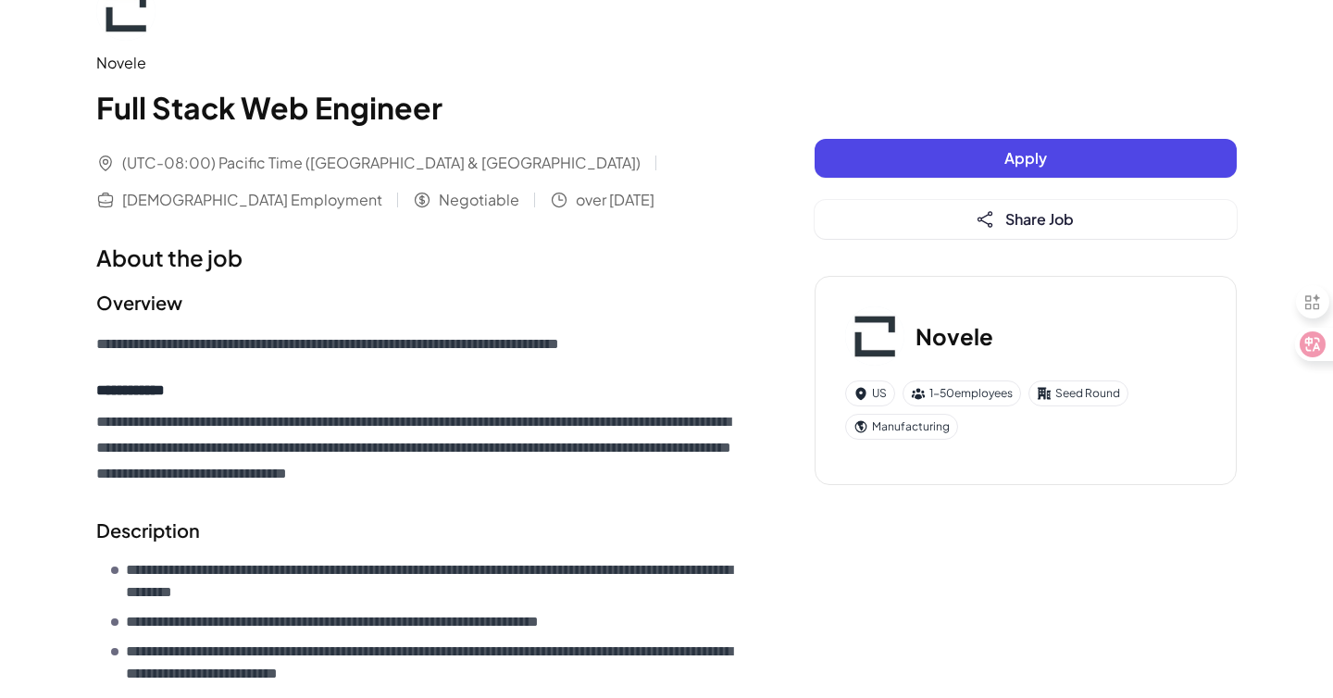
scroll to position [49, 0]
click at [1307, 342] on icon at bounding box center [1299, 344] width 19 height 19
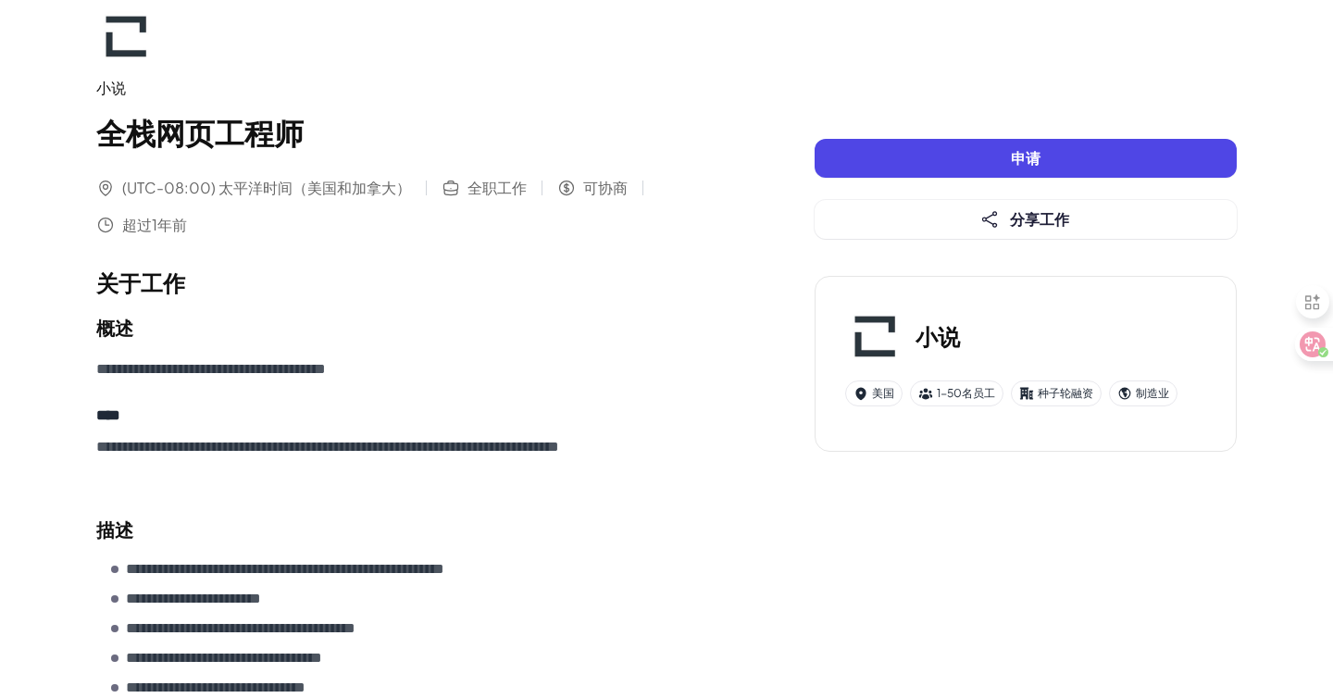
scroll to position [26, 0]
